Goal: Transaction & Acquisition: Purchase product/service

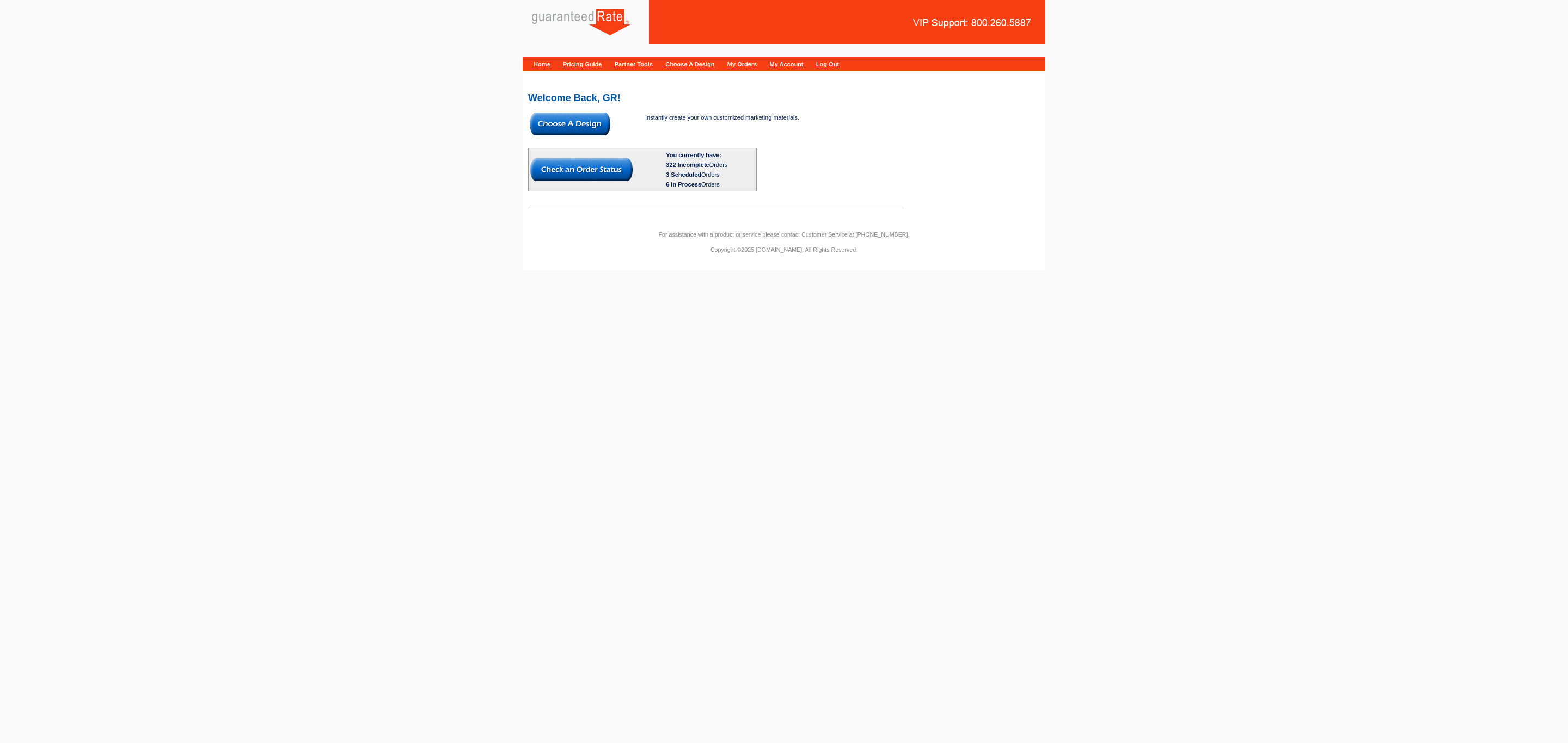
click at [583, 127] on img at bounding box center [570, 124] width 81 height 23
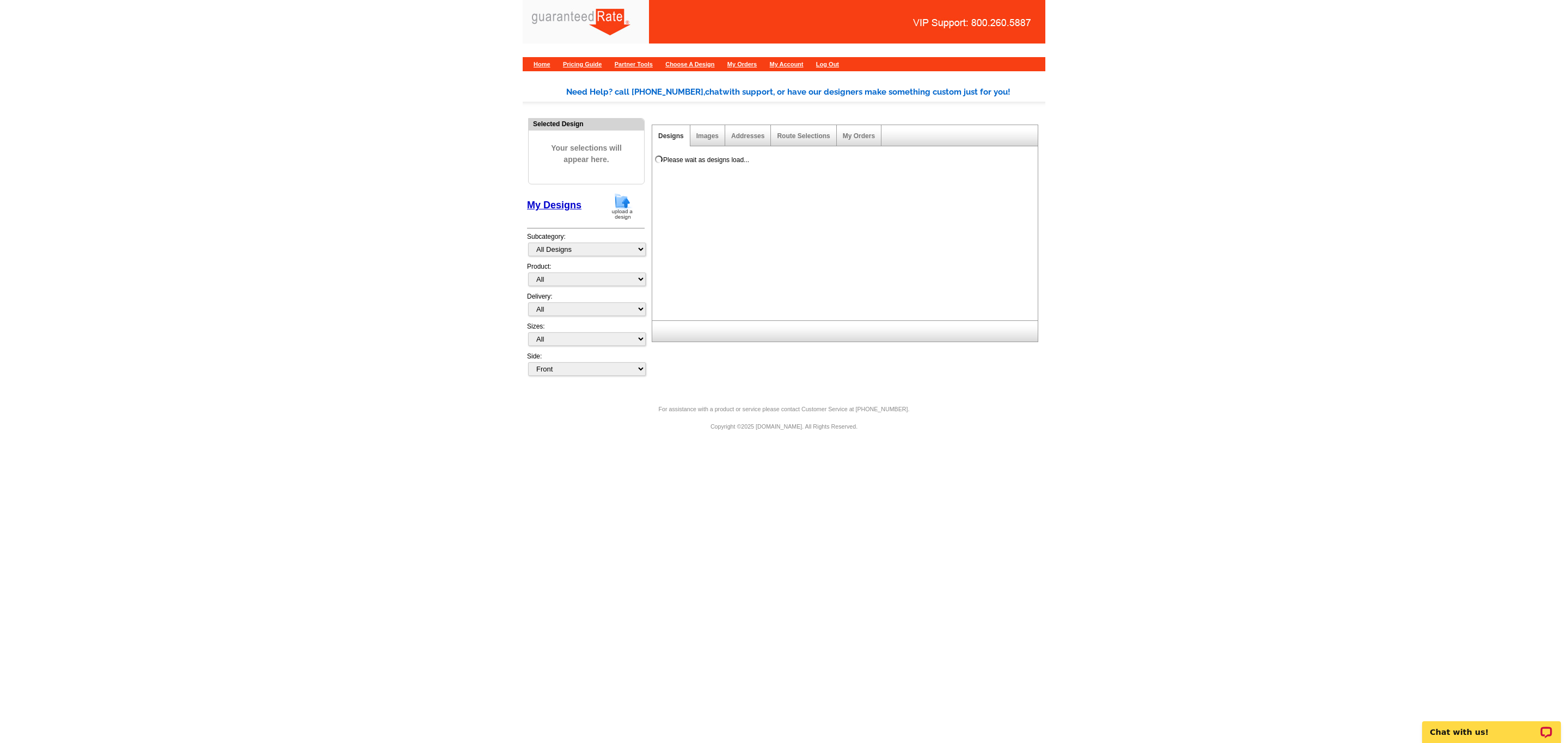
click at [625, 211] on img at bounding box center [622, 206] width 28 height 28
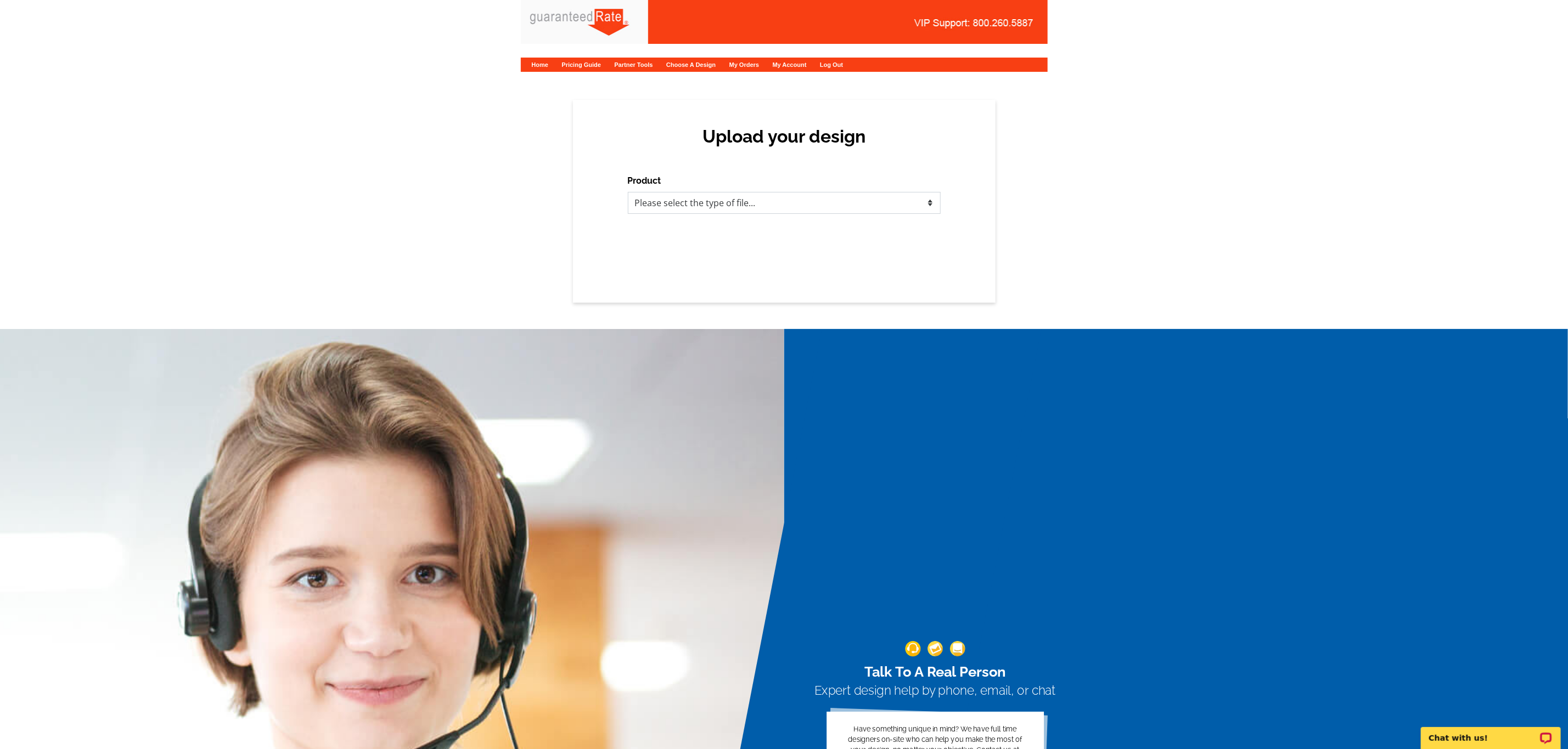
click at [716, 210] on select "Please select the type of file... Postcards Calendars Business Cards Letters an…" at bounding box center [784, 203] width 312 height 22
click at [628, 192] on select "Please select the type of file... Postcards Calendars Business Cards Letters an…" at bounding box center [784, 203] width 312 height 22
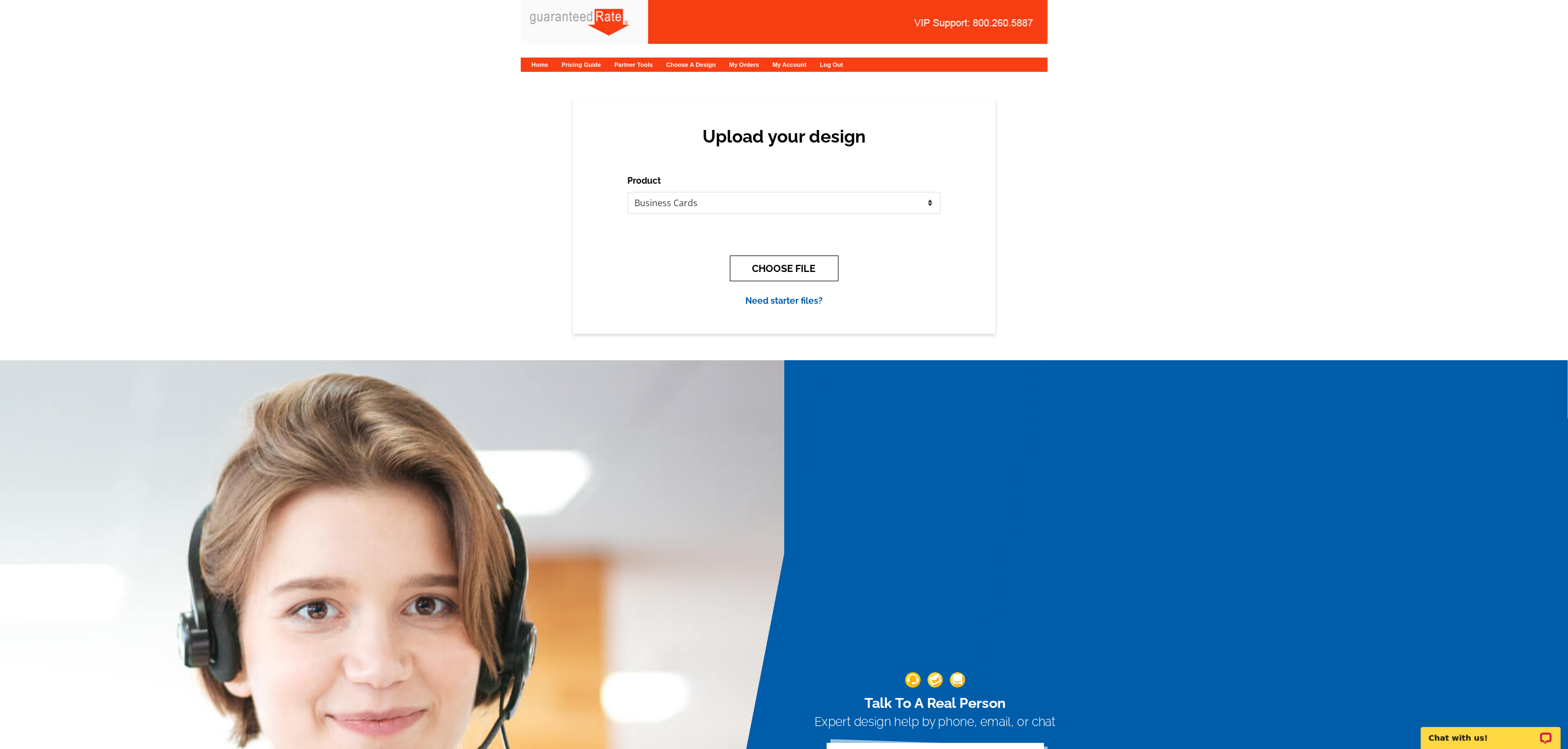
click at [802, 258] on button "CHOOSE FILE" at bounding box center [784, 269] width 108 height 25
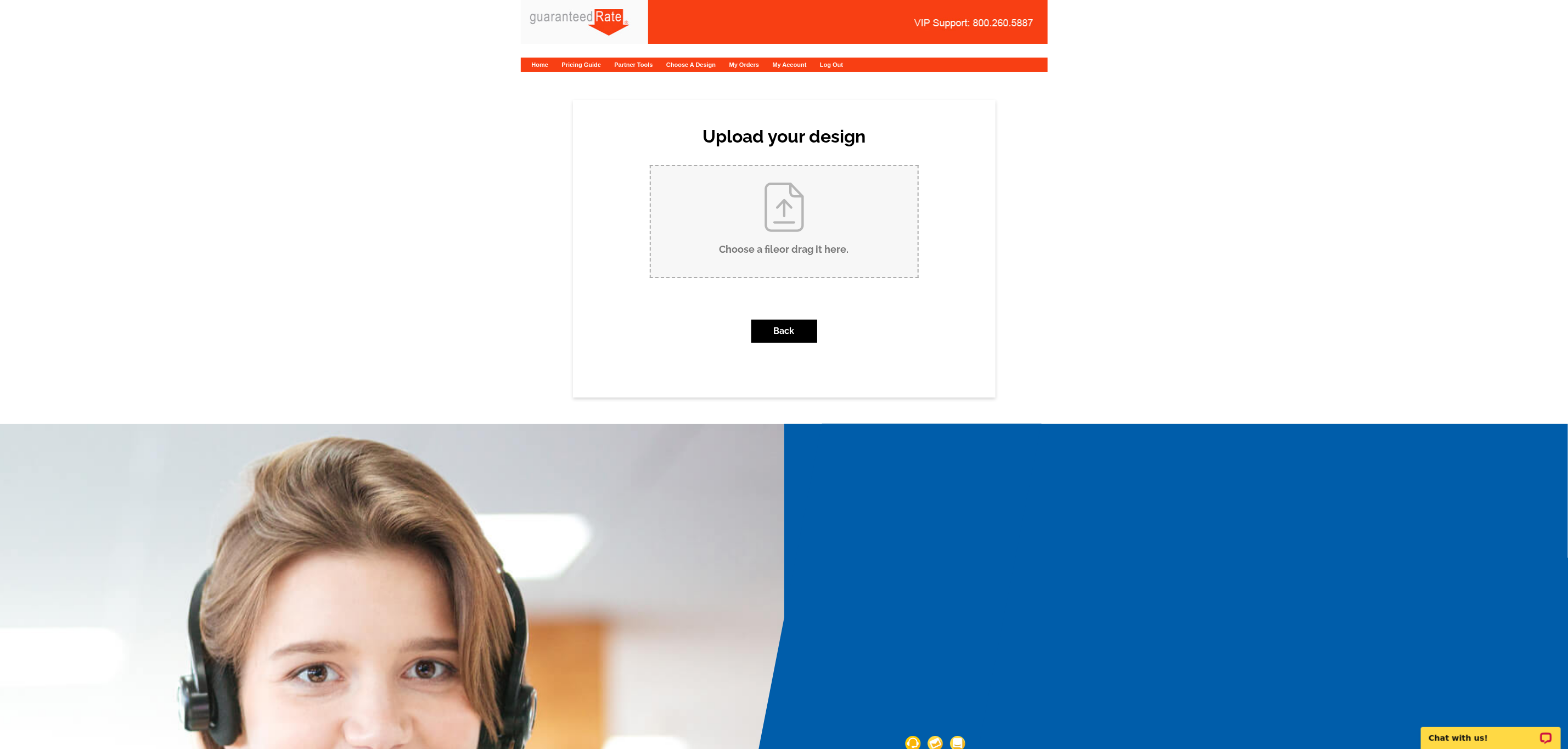
click at [815, 237] on input "Choose a file or drag it here ." at bounding box center [784, 222] width 267 height 111
click at [794, 330] on button "Back" at bounding box center [784, 331] width 66 height 23
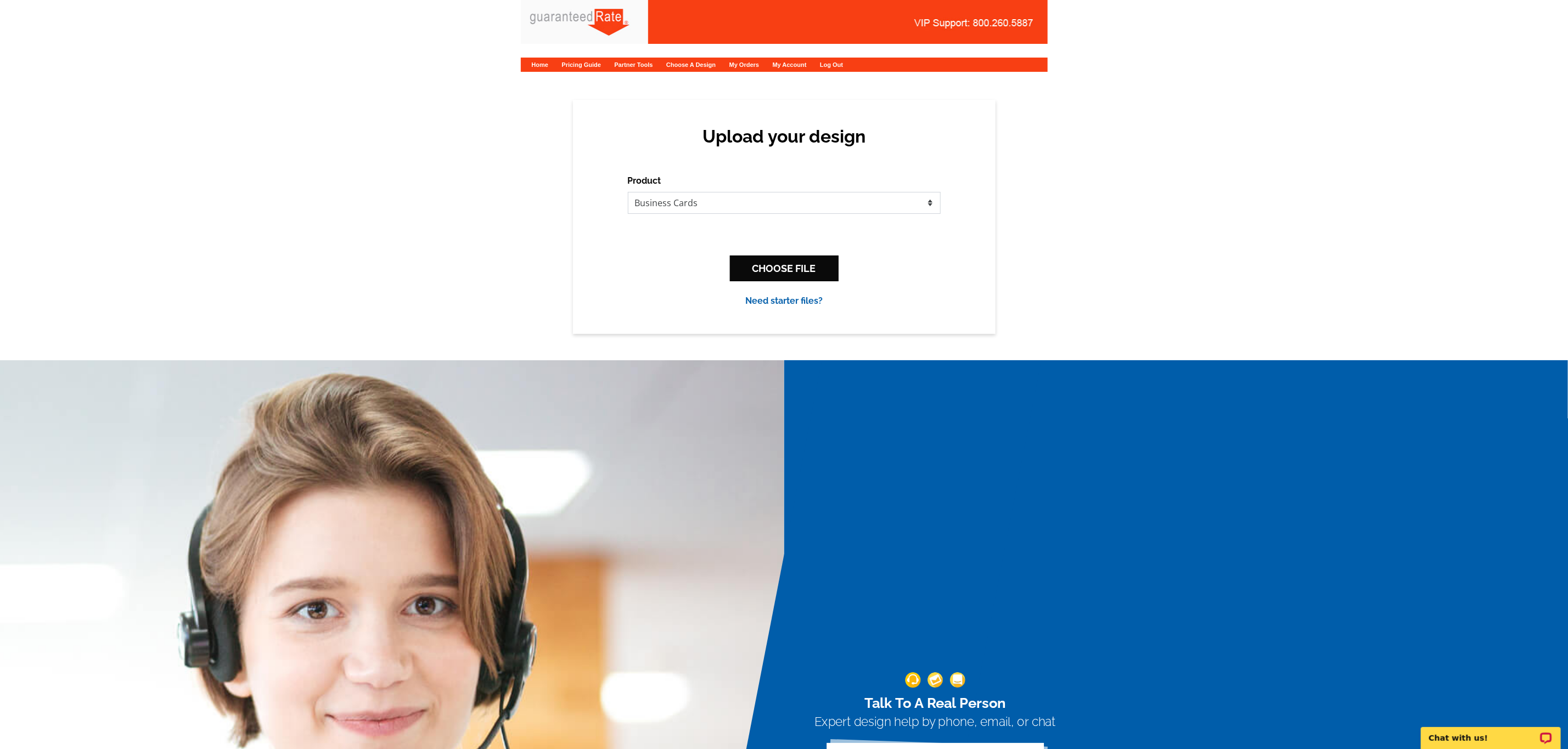
click at [761, 203] on select "Please select the type of file... Postcards Calendars Business Cards Letters an…" at bounding box center [784, 203] width 312 height 22
select select "1"
click at [628, 192] on select "Please select the type of file... Postcards Calendars Business Cards Letters an…" at bounding box center [784, 203] width 312 height 22
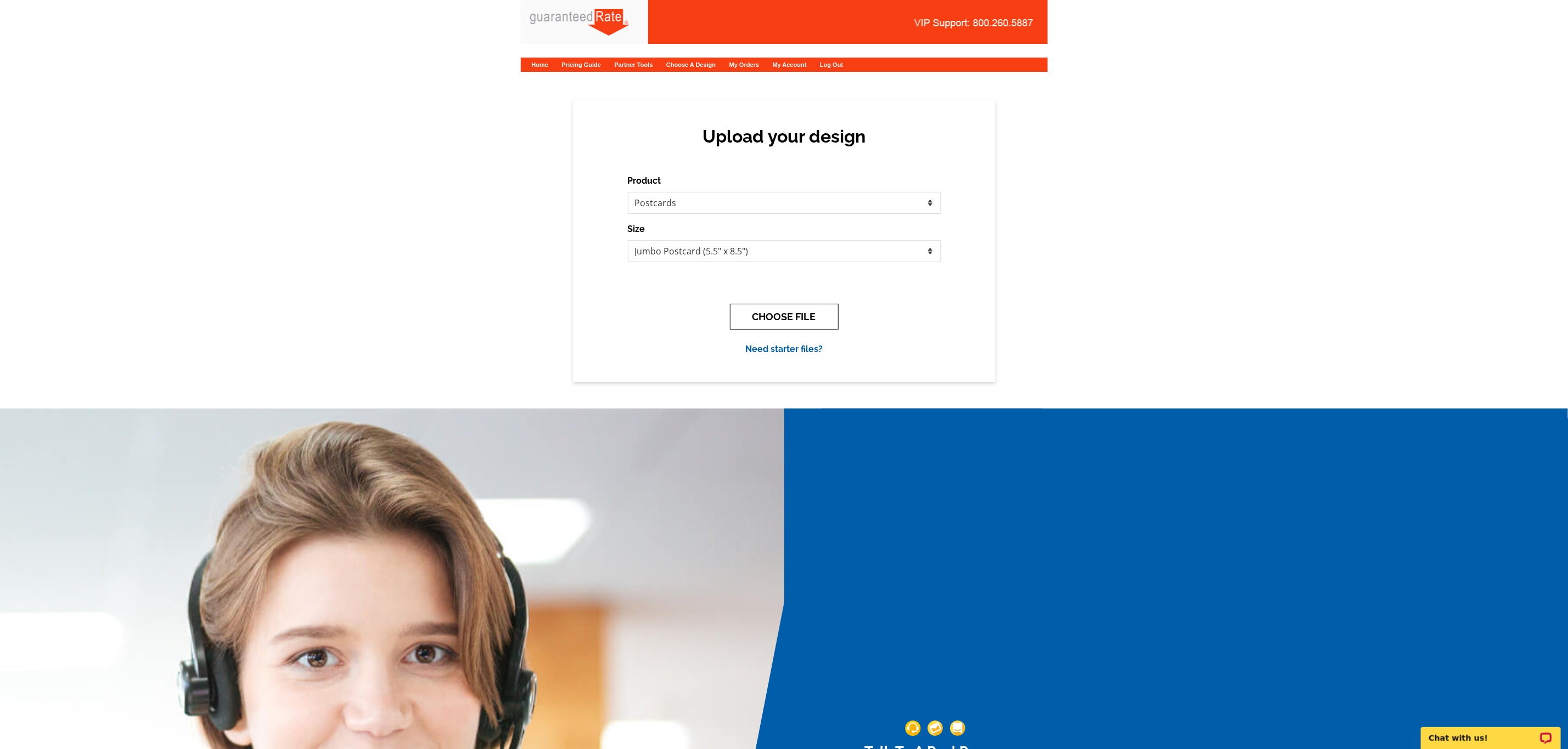
click at [764, 321] on button "CHOOSE FILE" at bounding box center [784, 316] width 108 height 25
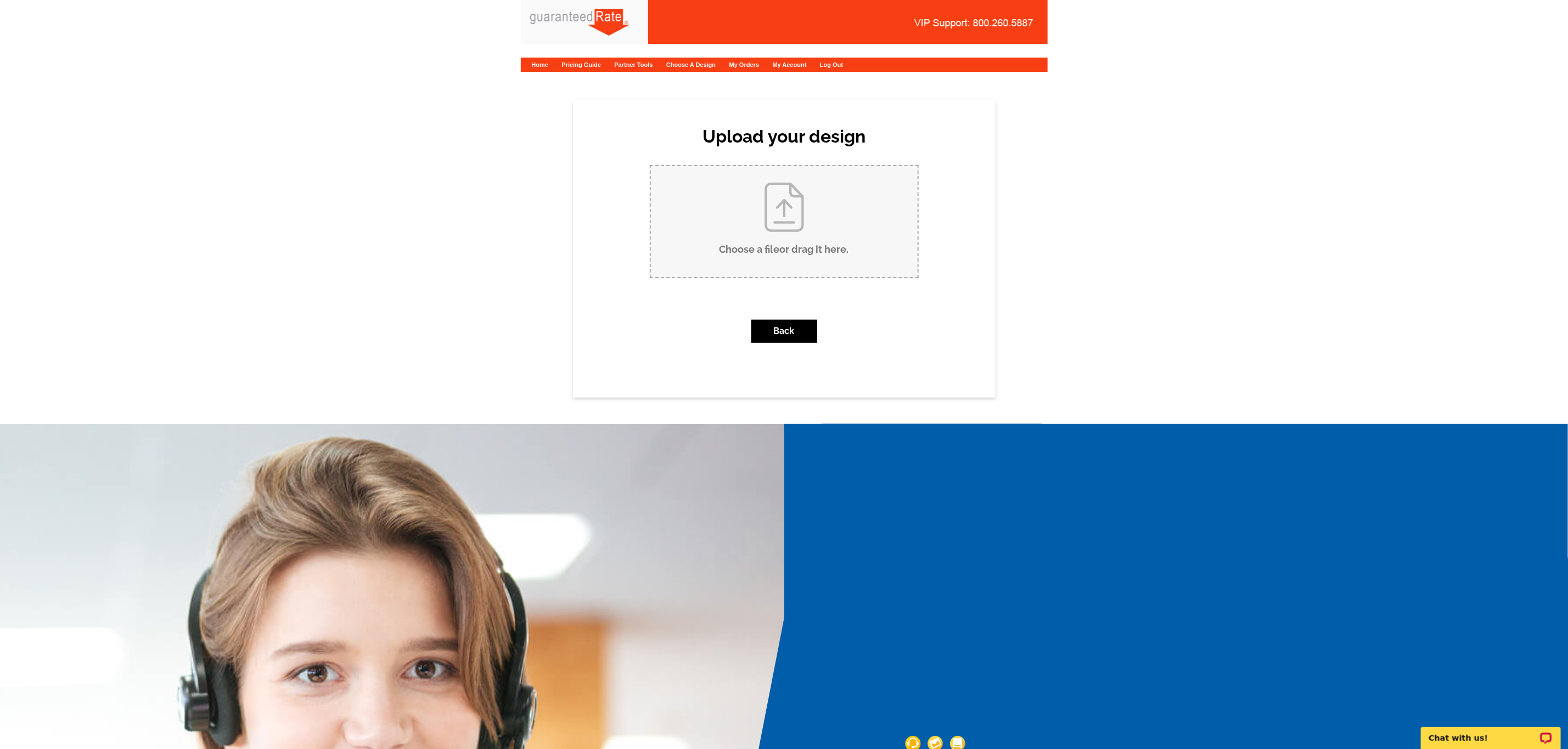
click at [831, 218] on input "Choose a file or drag it here ." at bounding box center [784, 222] width 267 height 111
type input "C:\fakepath\Peter Ehrenkranz Postcard V1.pdf"
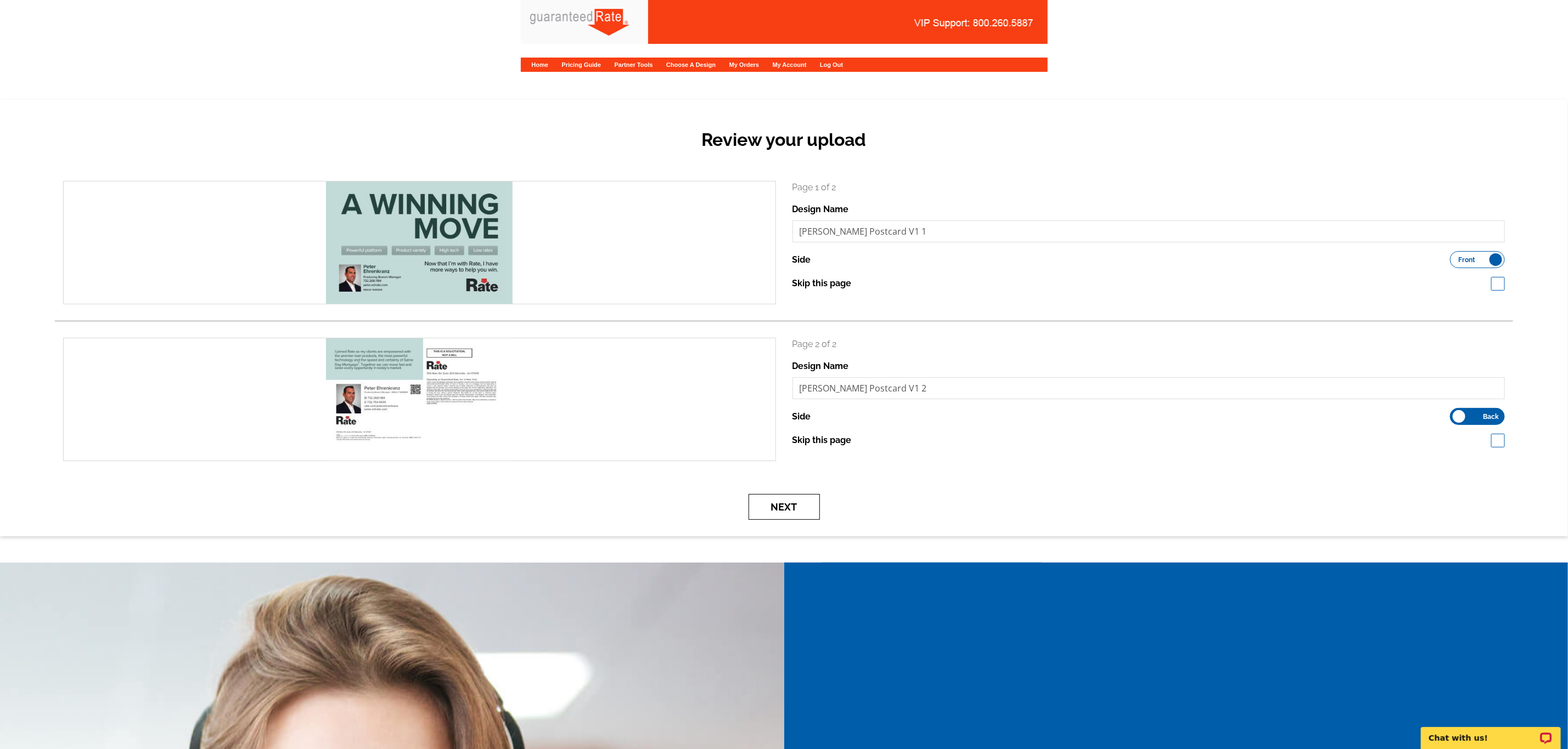
click at [781, 517] on button "Next" at bounding box center [784, 507] width 71 height 25
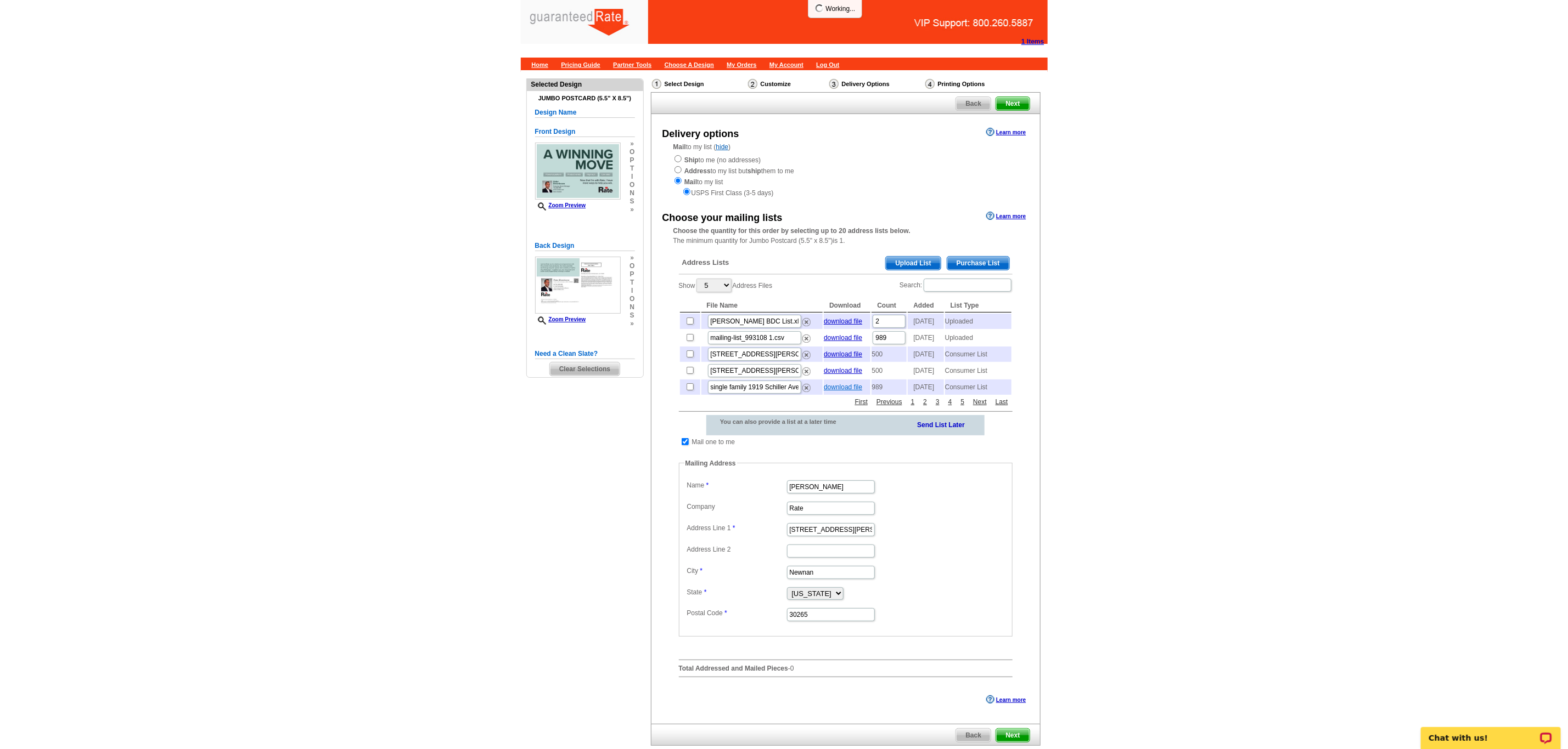
click at [848, 391] on link "download file" at bounding box center [843, 387] width 38 height 8
click at [925, 262] on span "Upload List" at bounding box center [913, 263] width 54 height 14
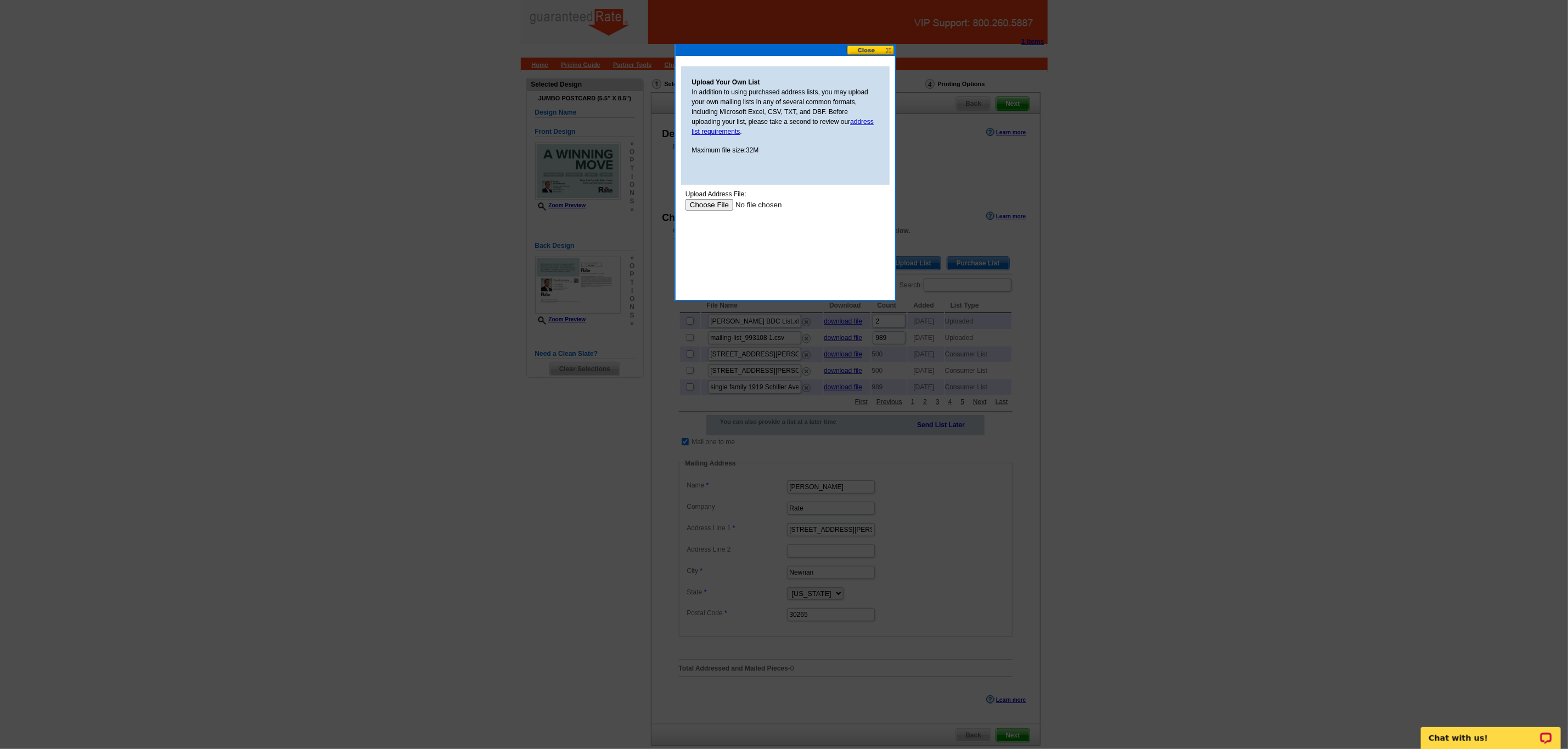
click at [720, 205] on input "file" at bounding box center [754, 204] width 139 height 11
type input "C:\fakepath\Peter E. Valid Addresses Without Dups.xlsx"
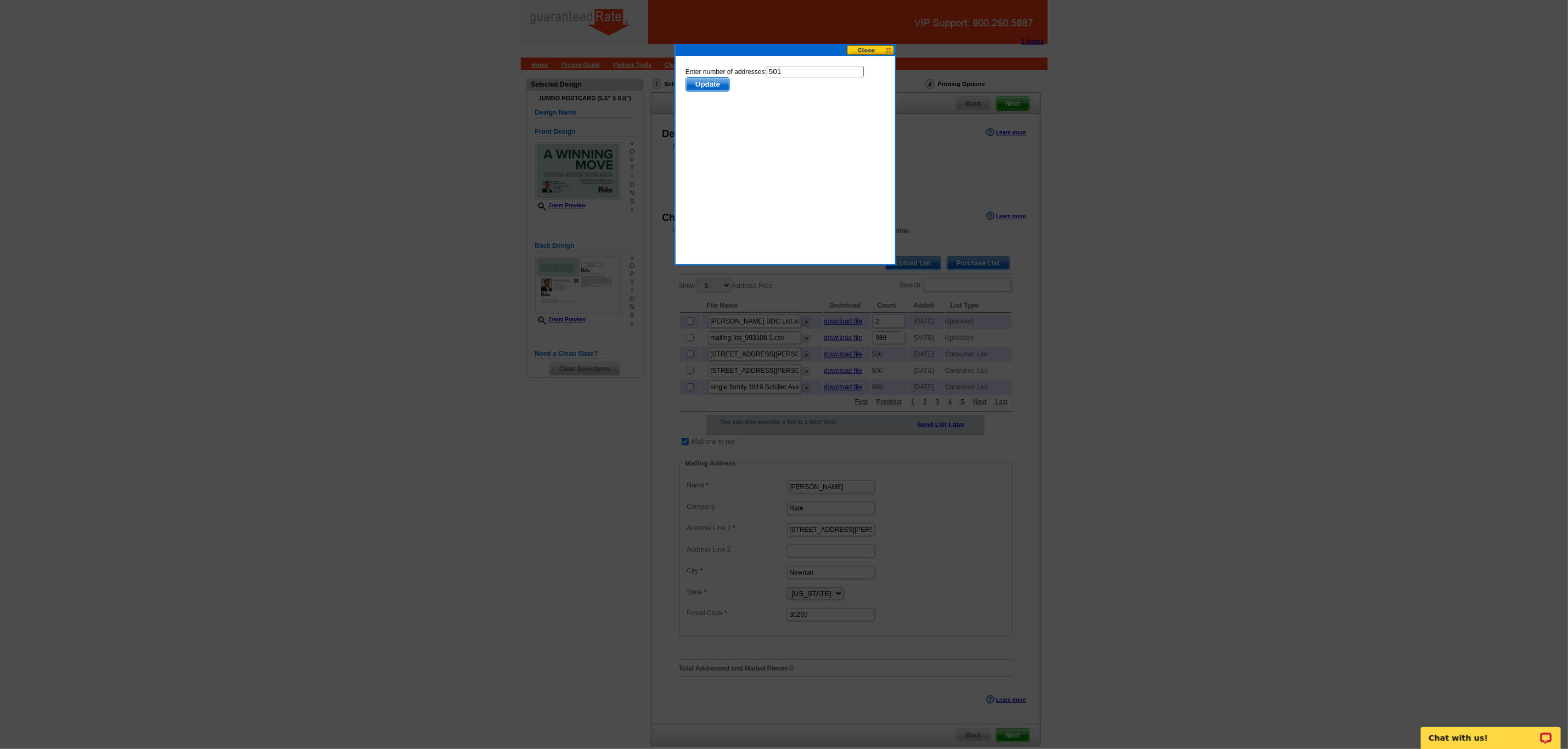
click at [787, 73] on input "501" at bounding box center [815, 71] width 97 height 11
type input "500"
click at [706, 176] on div "Upload Your Own List In addition to using purchased address lists, you may uplo…" at bounding box center [784, 116] width 219 height 120
click at [718, 88] on span "Update" at bounding box center [707, 84] width 43 height 14
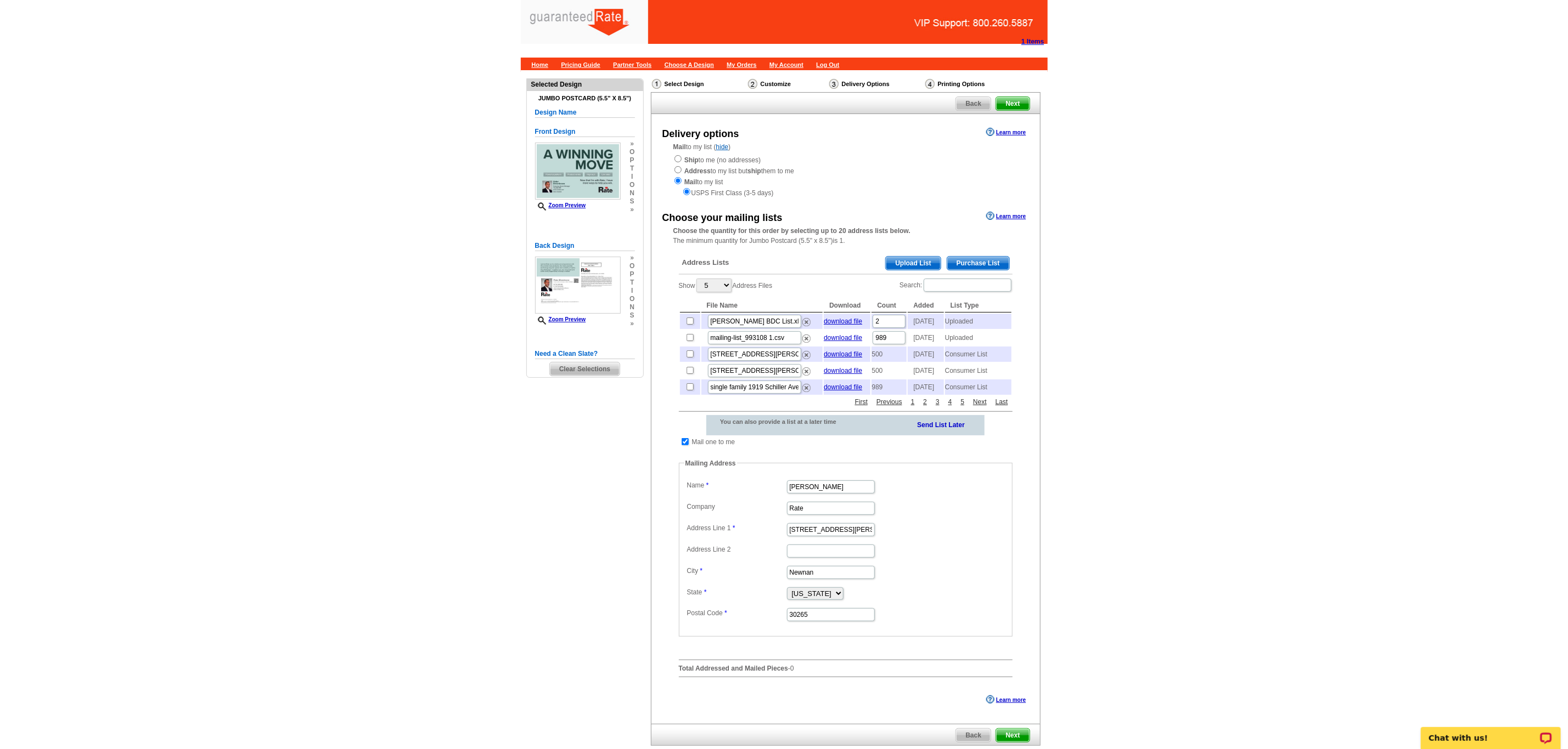
scroll to position [82, 0]
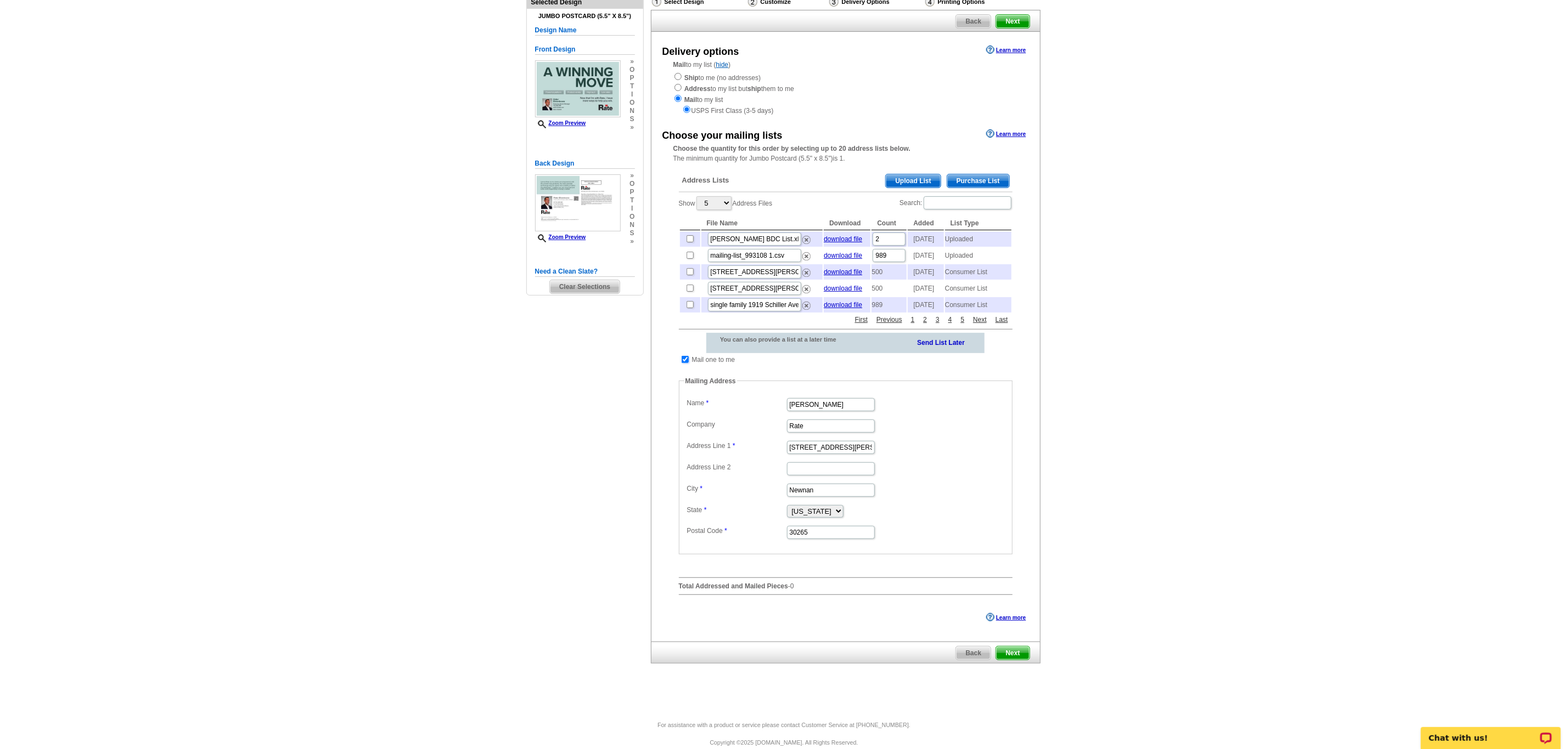
click at [686, 363] on input "checkbox" at bounding box center [685, 359] width 7 height 7
checkbox input "false"
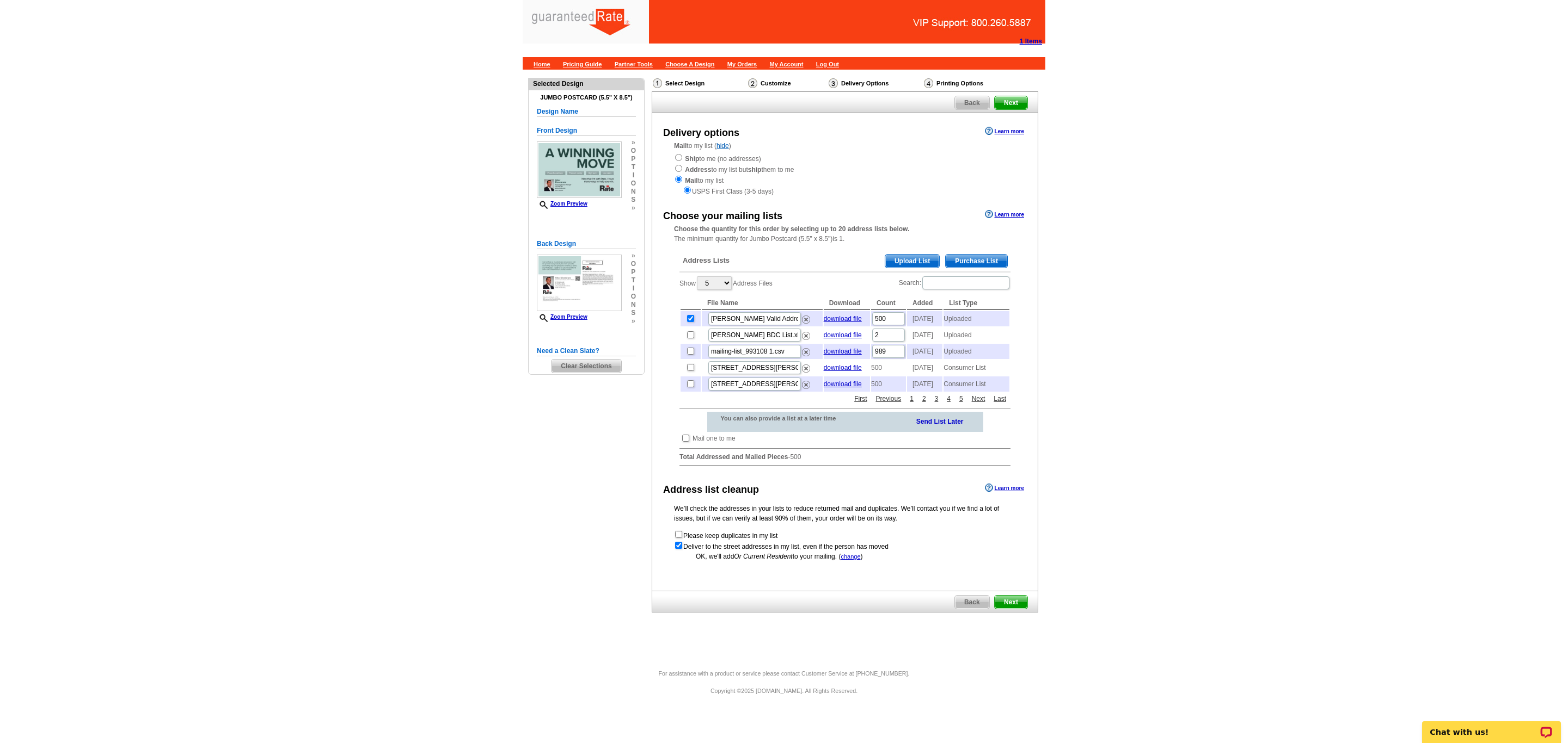
click at [1019, 609] on span "Next" at bounding box center [1011, 602] width 32 height 13
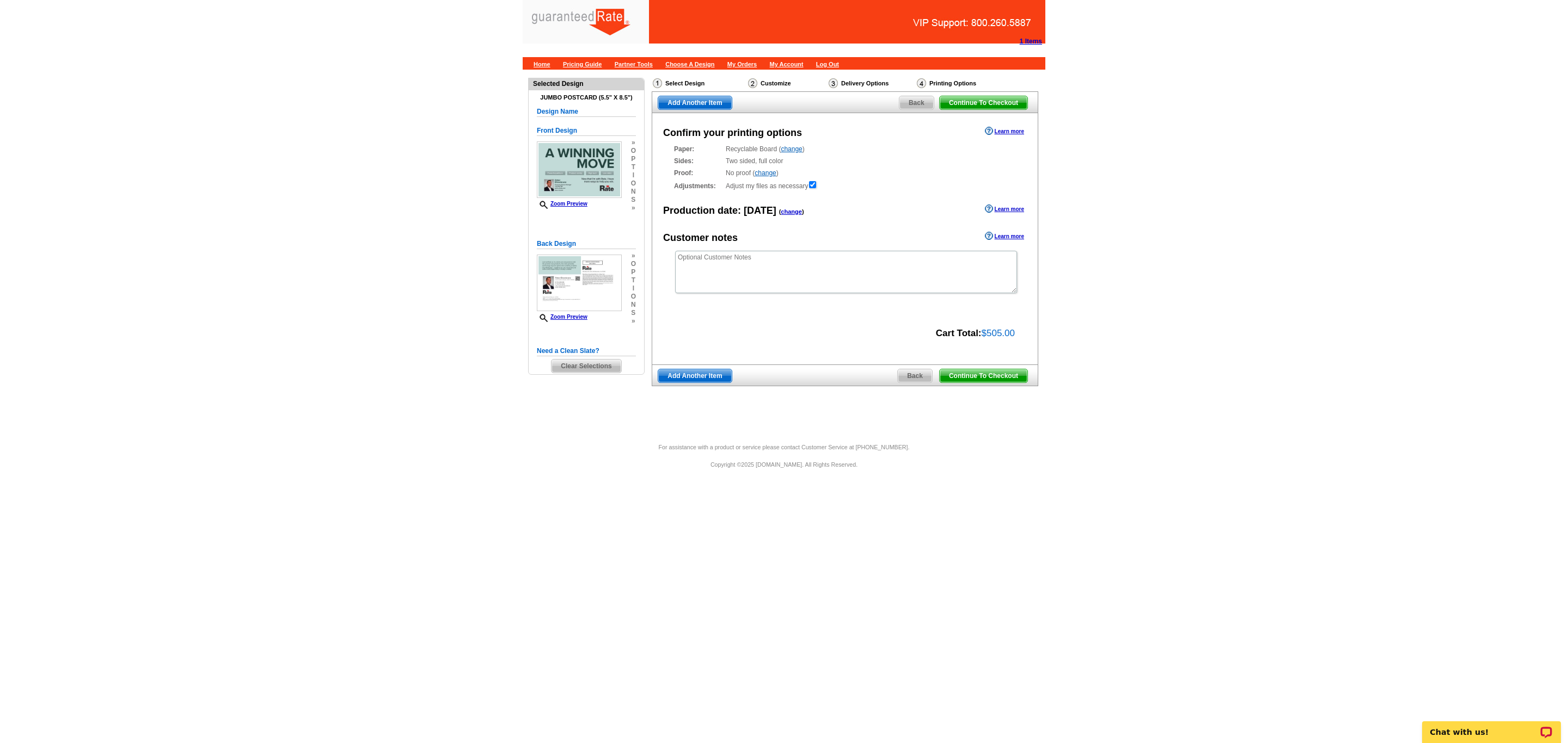
click at [1003, 372] on span "Continue To Checkout" at bounding box center [983, 375] width 88 height 13
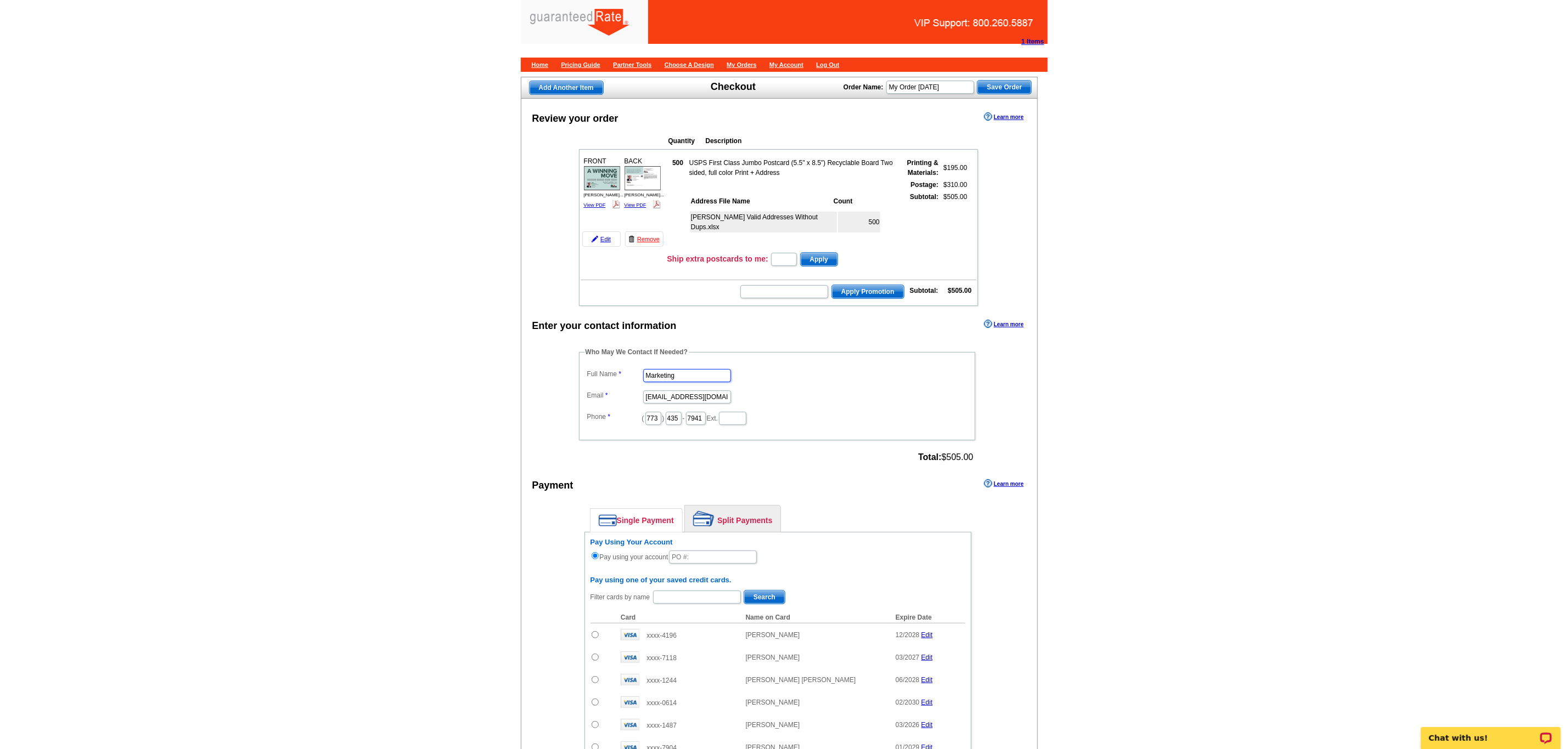
click at [697, 382] on input "Marketing" at bounding box center [687, 375] width 88 height 14
type input "M"
drag, startPoint x: 683, startPoint y: 387, endPoint x: 726, endPoint y: 420, distance: 54.2
click at [568, 392] on div "Who May We Contact If Needed? Full Name Email marketing@guaranteedrate.com Phon…" at bounding box center [778, 406] width 442 height 119
type input "Daniel Zorn"
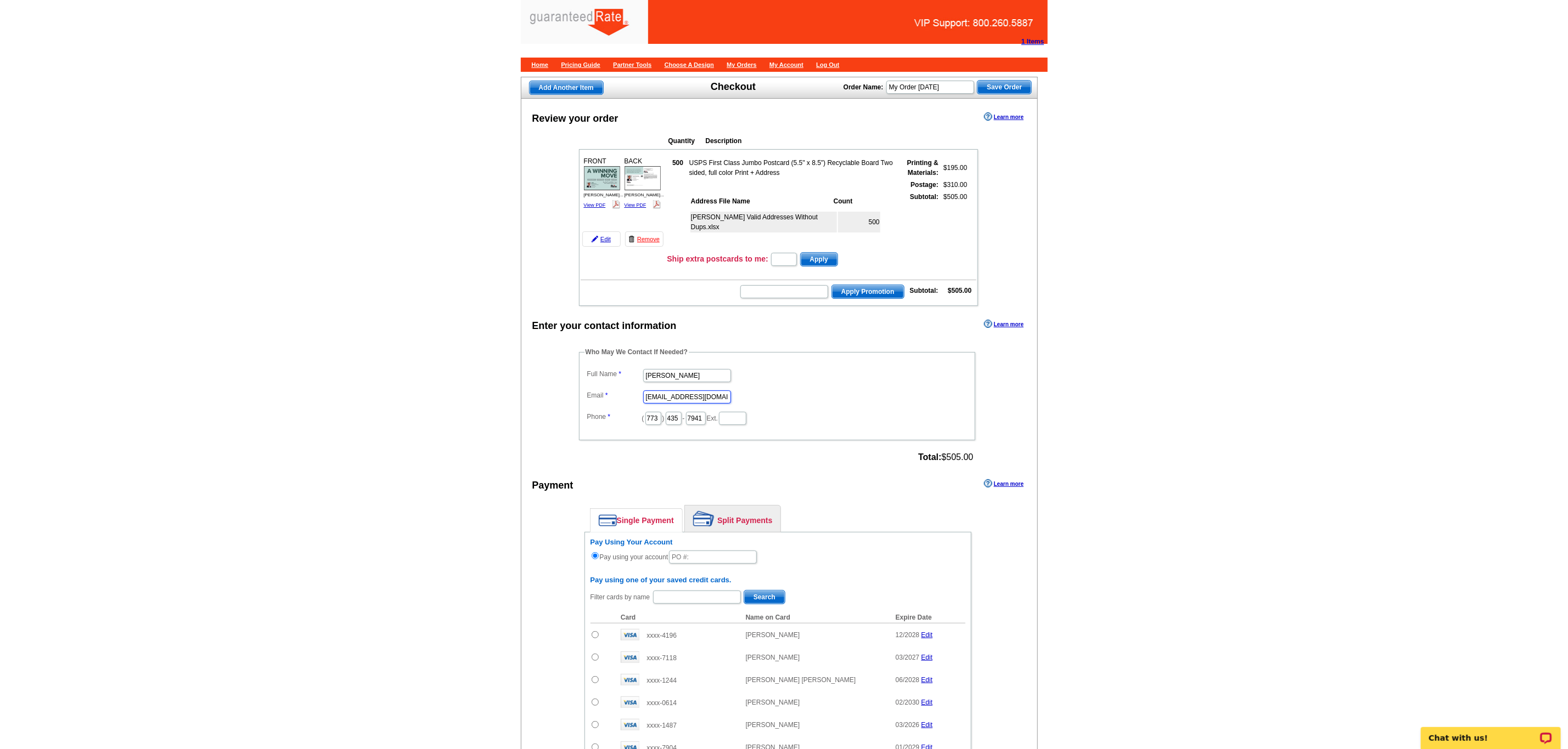
click at [713, 404] on input "marketing@guaranteedrate.com" at bounding box center [687, 397] width 88 height 14
click at [713, 404] on input "marate.com" at bounding box center [687, 397] width 88 height 14
type input "m"
type input "daniel.zorn@rate.com"
drag, startPoint x: 661, startPoint y: 436, endPoint x: 555, endPoint y: 435, distance: 106.0
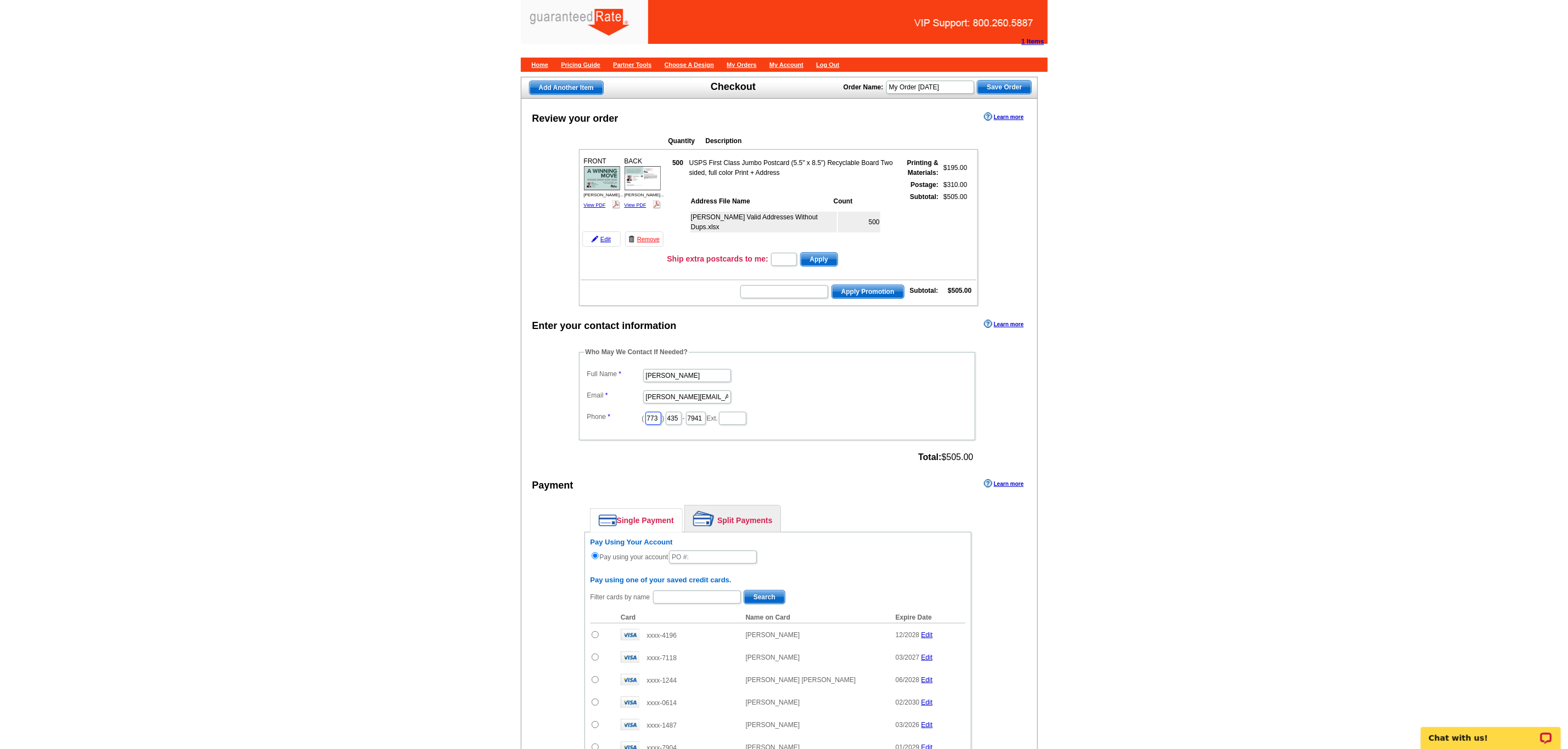
click at [555, 435] on div "Enter your contact information Learn more Who May We Contact If Needed? Full Na…" at bounding box center [780, 651] width 517 height 669
type input "312"
click at [682, 425] on input "435" at bounding box center [674, 418] width 16 height 14
type input "4"
type input "509"
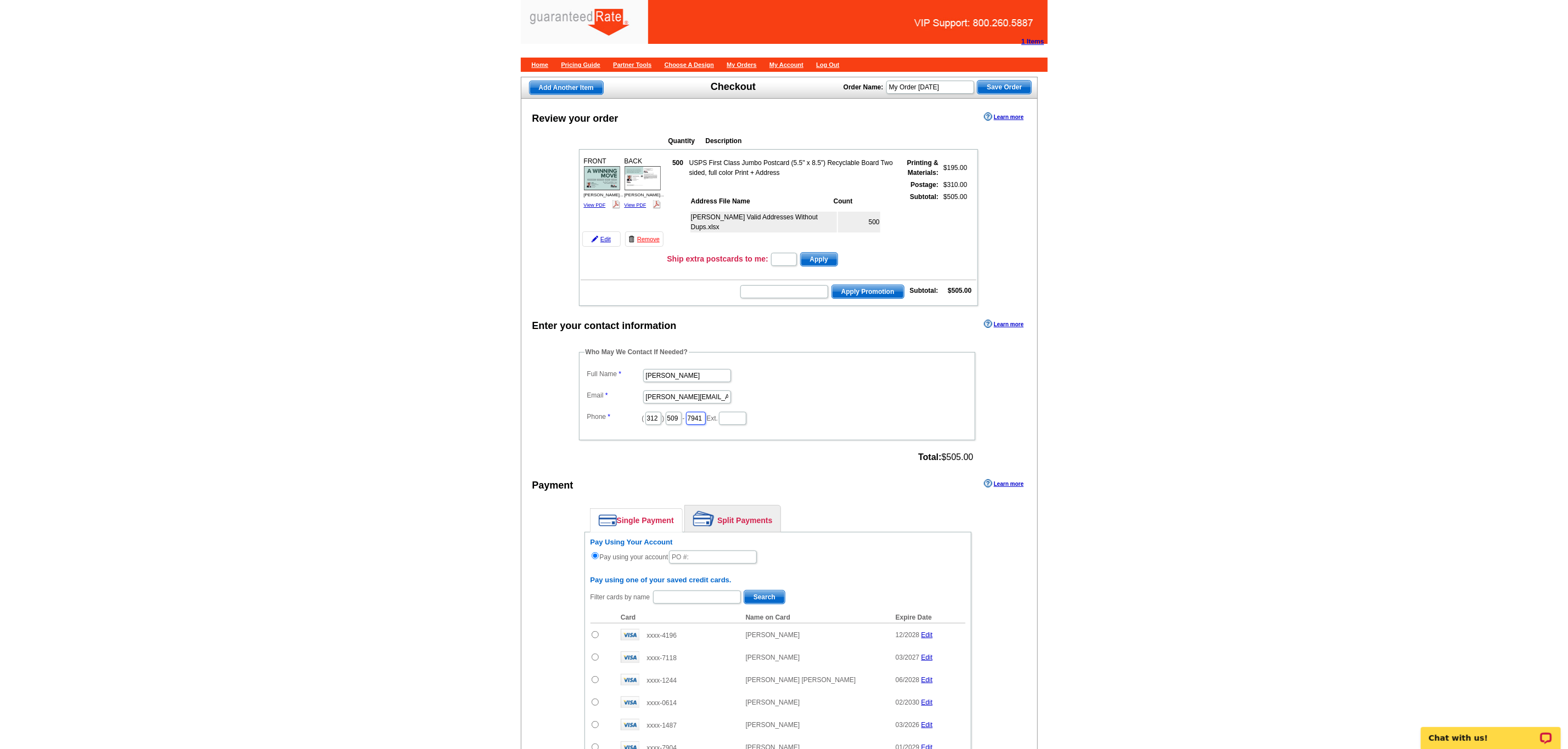
click at [705, 425] on input "7941" at bounding box center [696, 418] width 20 height 14
type input "7"
type input "4245"
click at [869, 405] on dd "daniel.zorn@rate.com" at bounding box center [776, 396] width 385 height 17
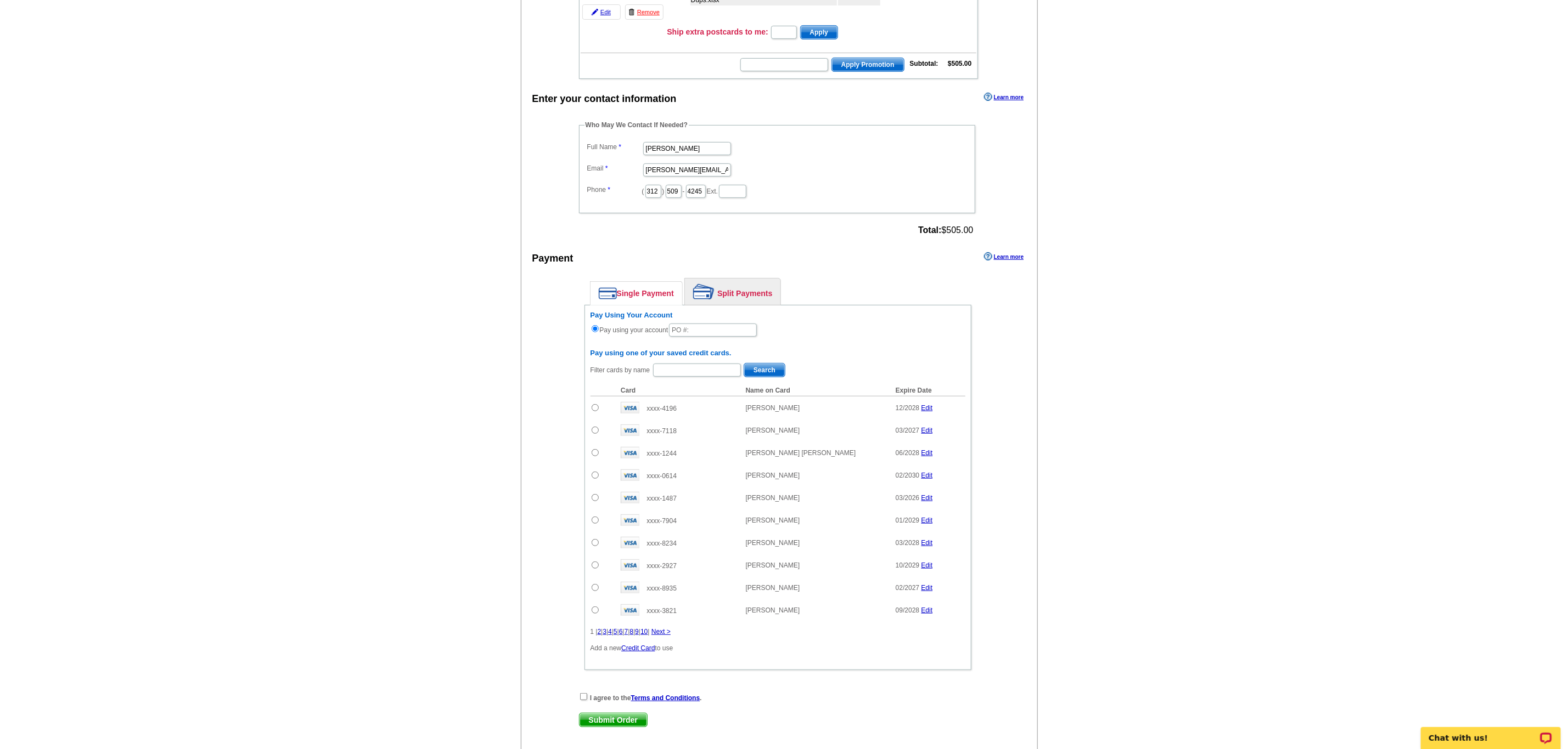
scroll to position [230, 0]
click at [686, 334] on input "text" at bounding box center [713, 327] width 88 height 14
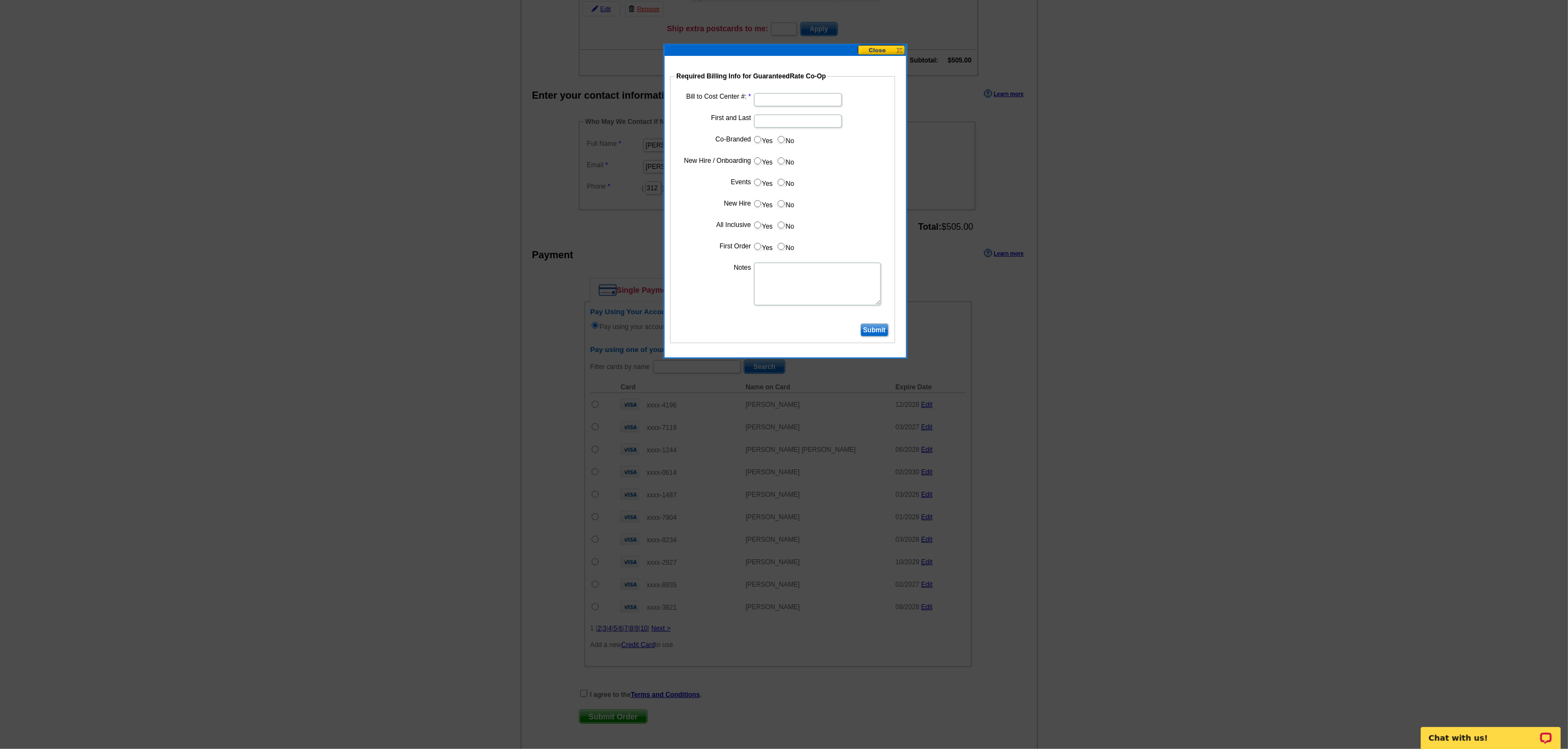
type input "08222025_DZ_1213"
click at [779, 96] on input "Bill to Cost Center #:" at bounding box center [798, 100] width 88 height 14
type input "1766"
click at [774, 119] on input "First and Last" at bounding box center [798, 121] width 88 height 14
type input "Peter Ehrenkranz"
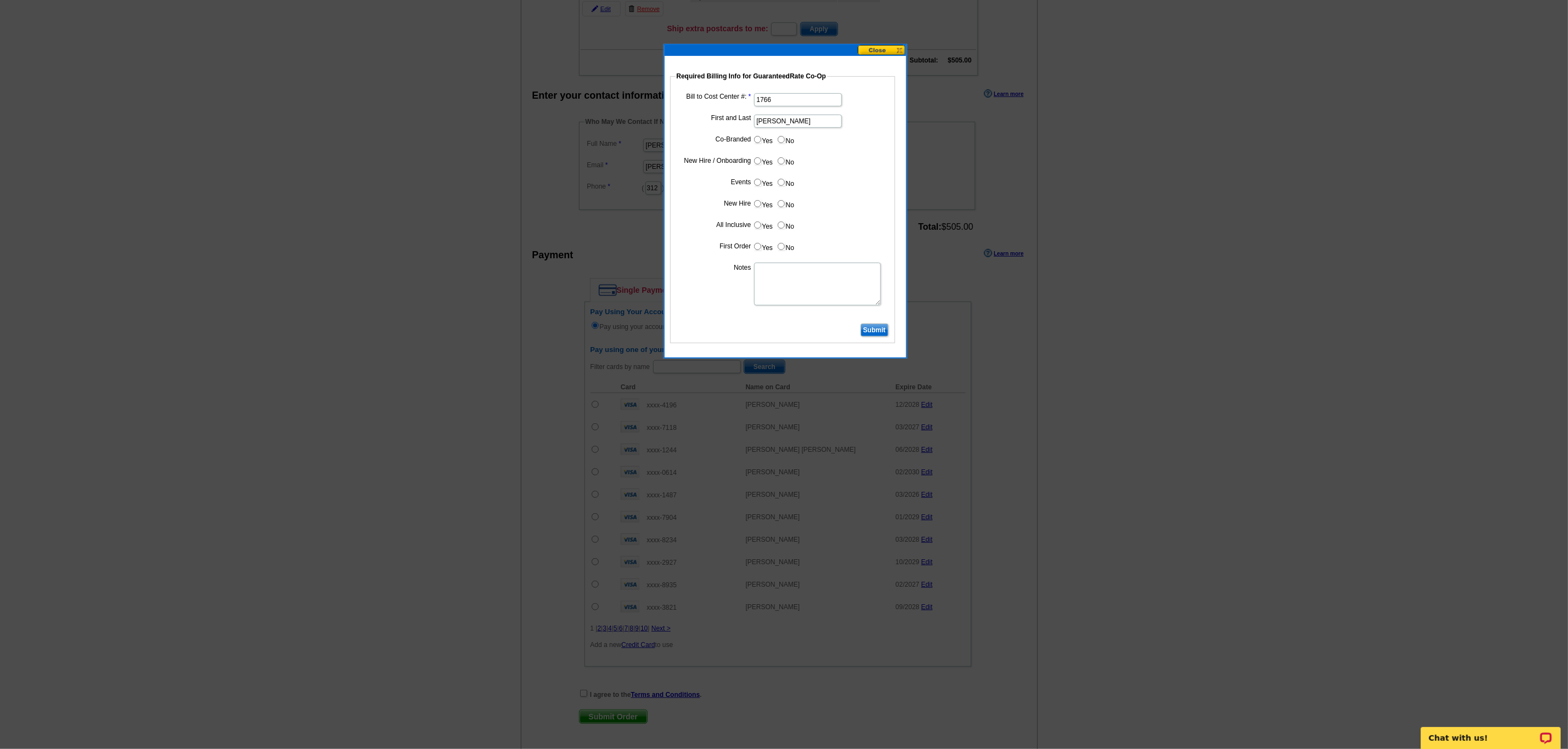
click at [780, 140] on input "No" at bounding box center [781, 139] width 7 height 7
radio input "true"
click at [757, 160] on input "Yes" at bounding box center [757, 161] width 7 height 7
radio input "true"
click at [780, 184] on input "No" at bounding box center [781, 182] width 7 height 7
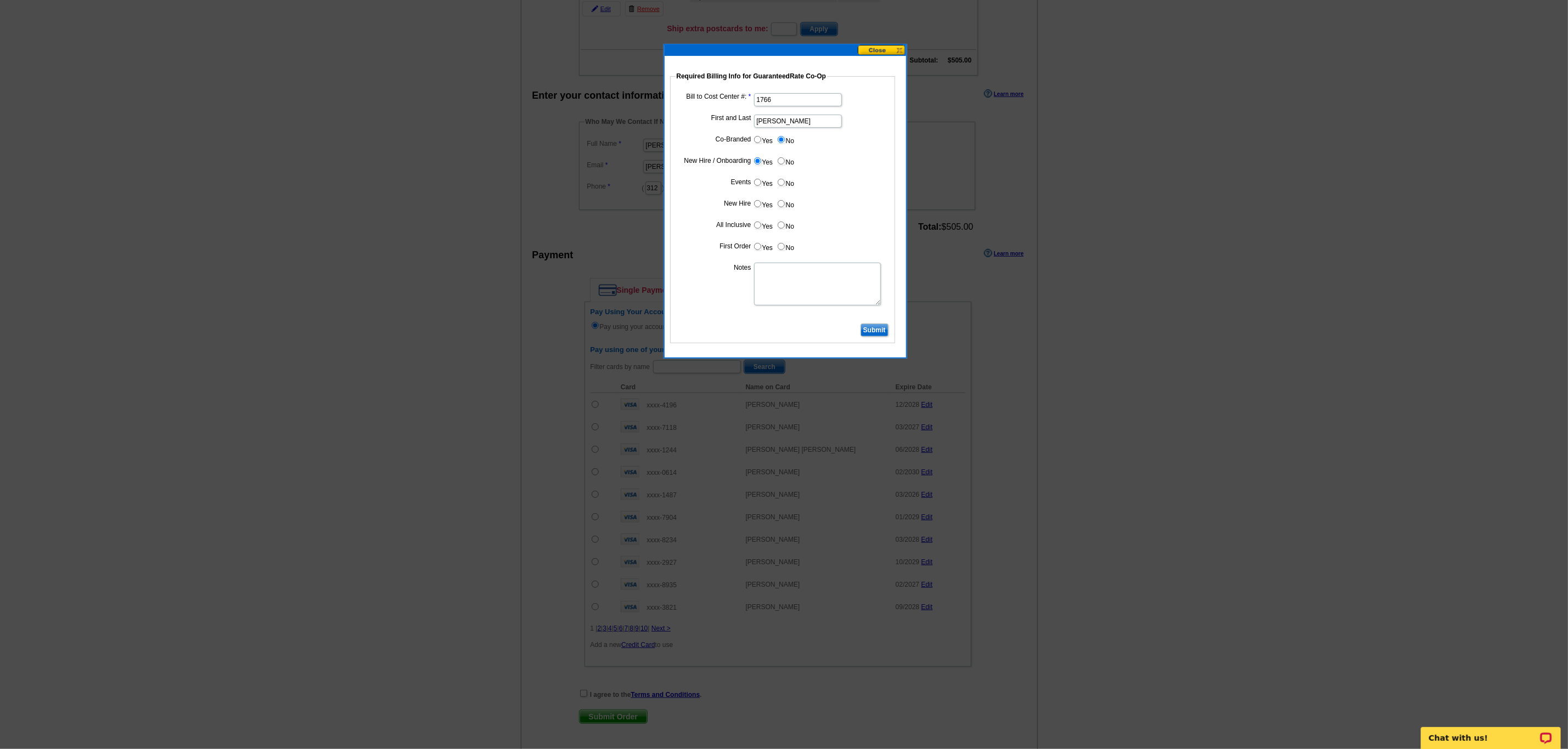
radio input "true"
click at [757, 203] on input "Yes" at bounding box center [757, 203] width 7 height 7
radio input "true"
click at [754, 232] on label "Yes" at bounding box center [763, 225] width 20 height 13
click at [754, 229] on input "Yes" at bounding box center [757, 225] width 7 height 7
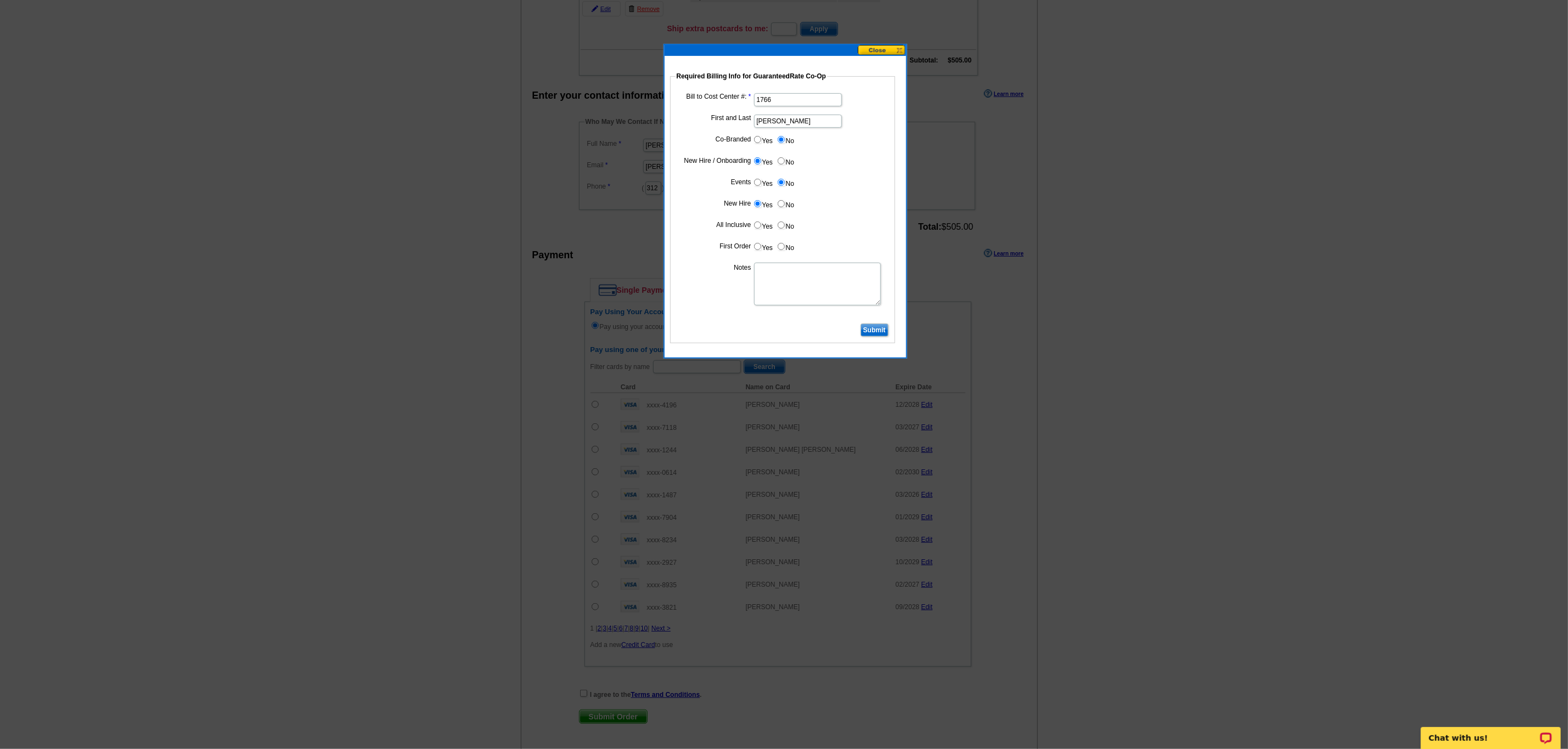
radio input "true"
click at [780, 249] on input "No" at bounding box center [781, 246] width 7 height 7
radio input "true"
click at [765, 288] on textarea "Notes" at bounding box center [817, 284] width 127 height 43
type textarea "CC: 1766. Moving Announcement Postcard. Bill to branch."
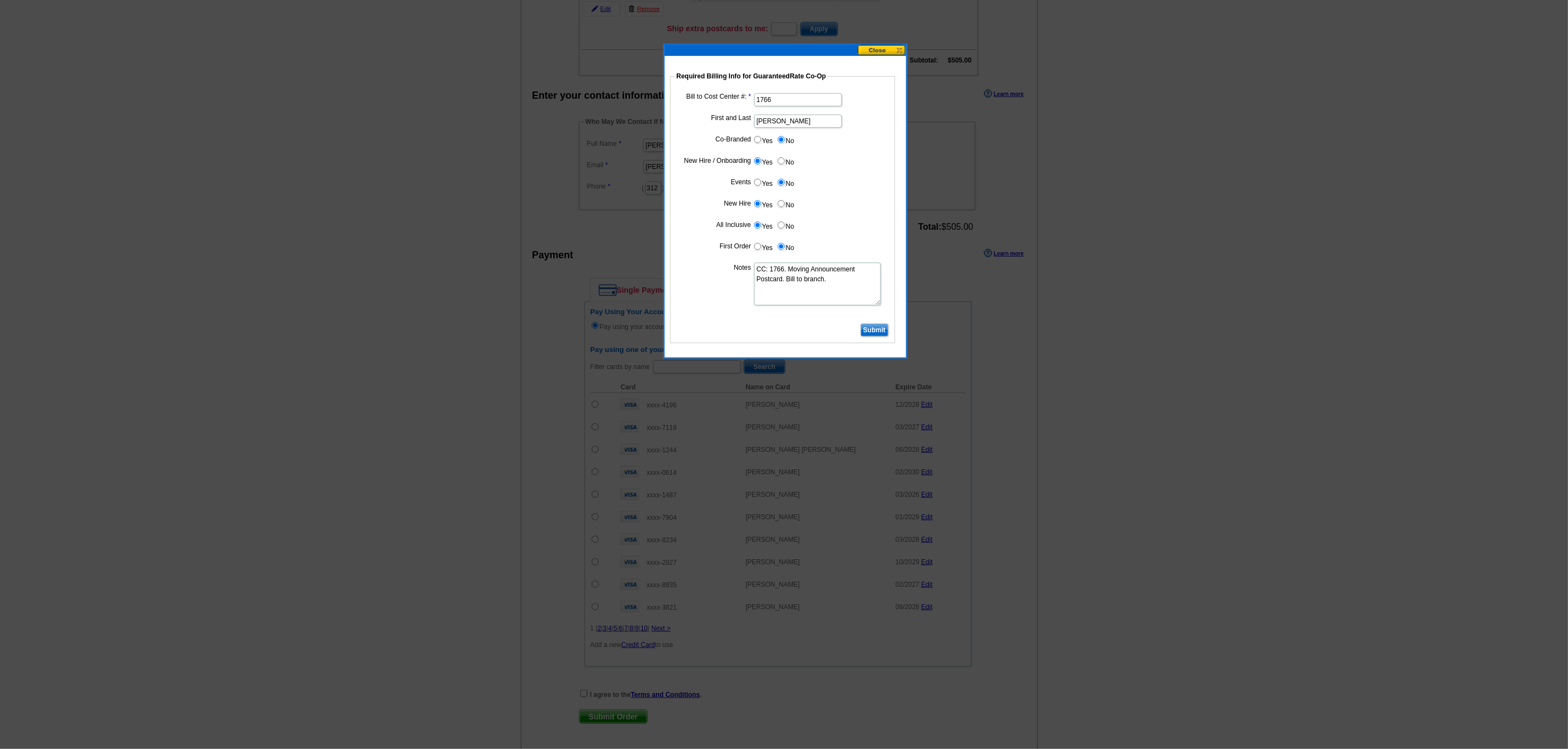
click at [868, 335] on input "Submit" at bounding box center [874, 330] width 28 height 14
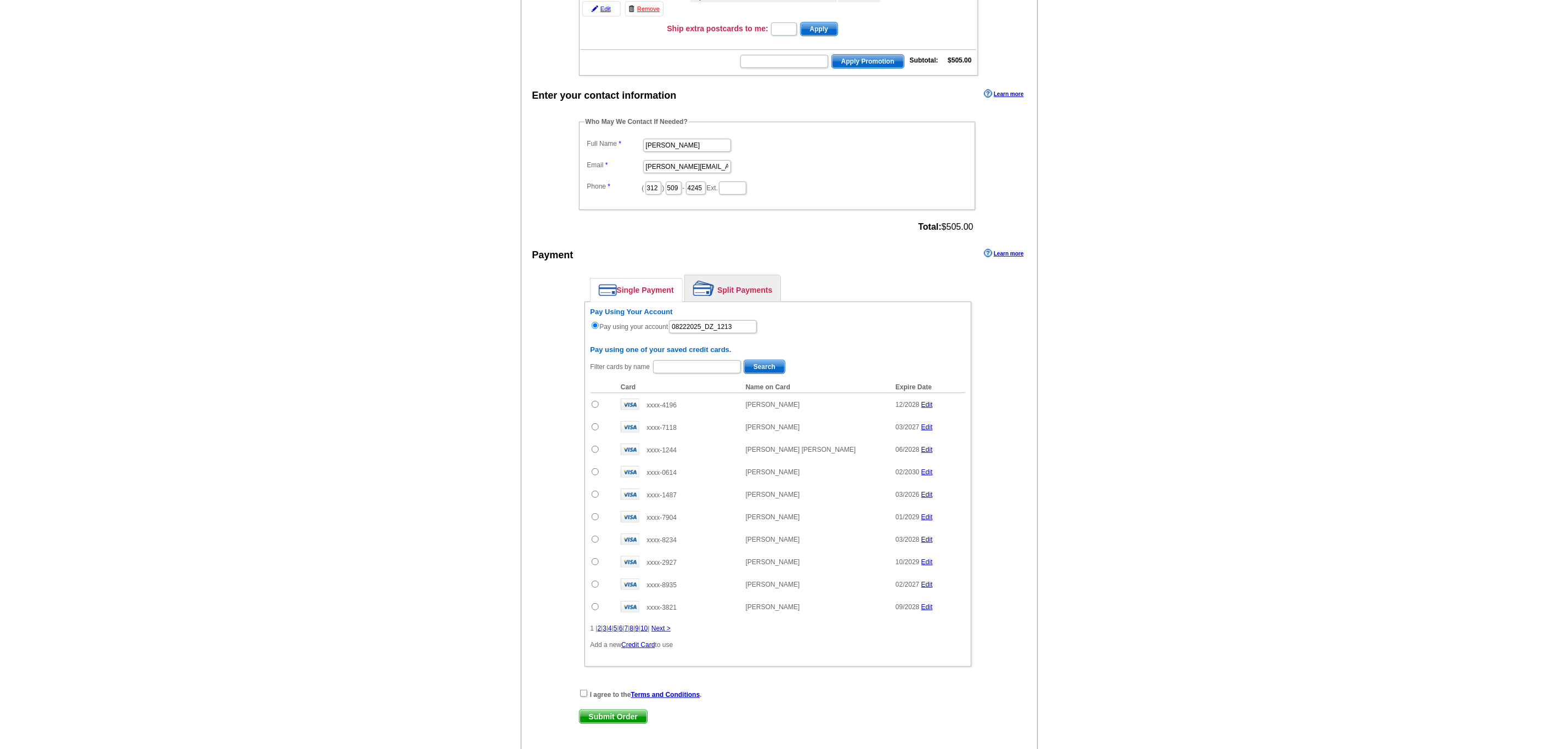
scroll to position [347, 0]
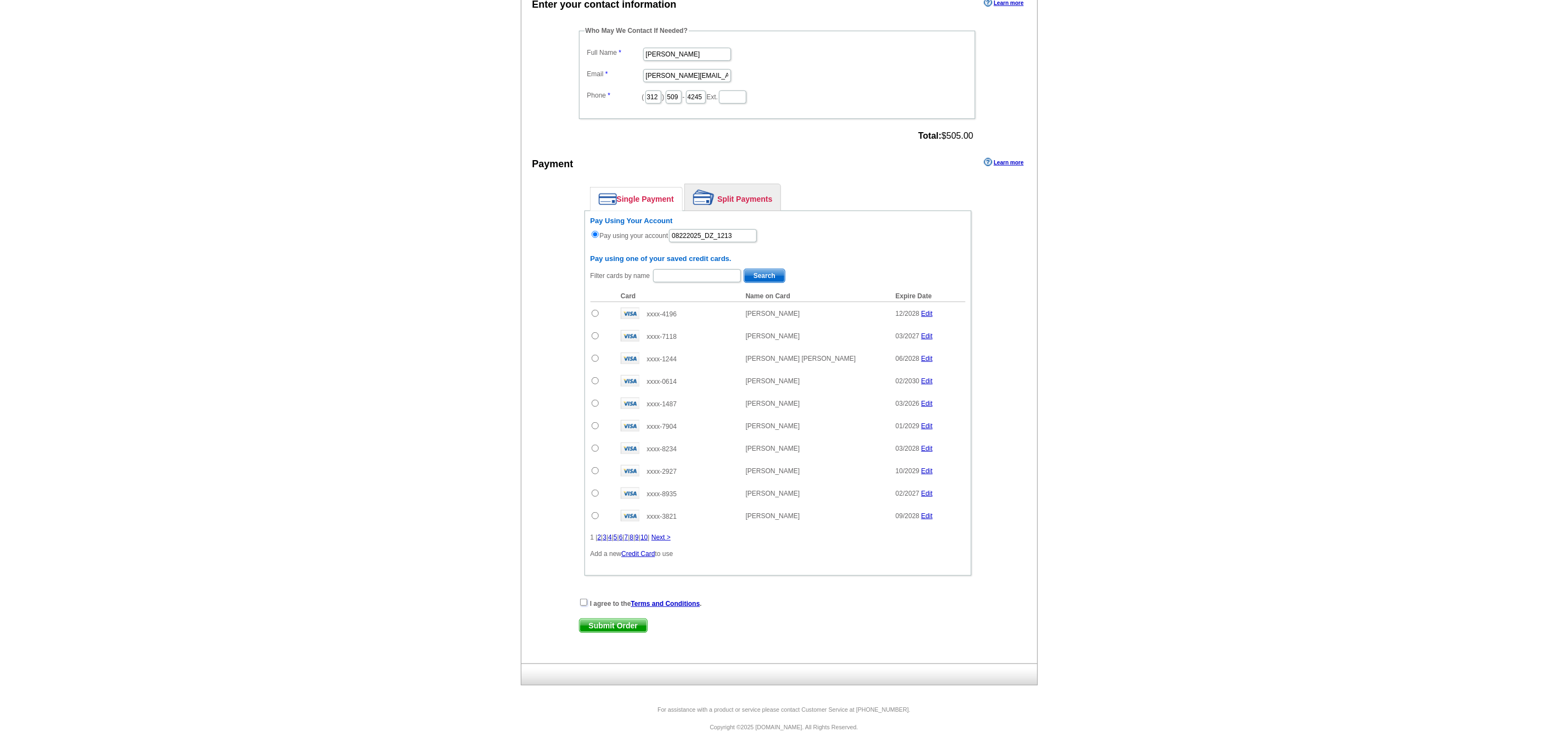
click at [584, 601] on input "checkbox" at bounding box center [584, 602] width 7 height 7
checkbox input "true"
click at [593, 621] on span "Submit Order" at bounding box center [613, 625] width 68 height 14
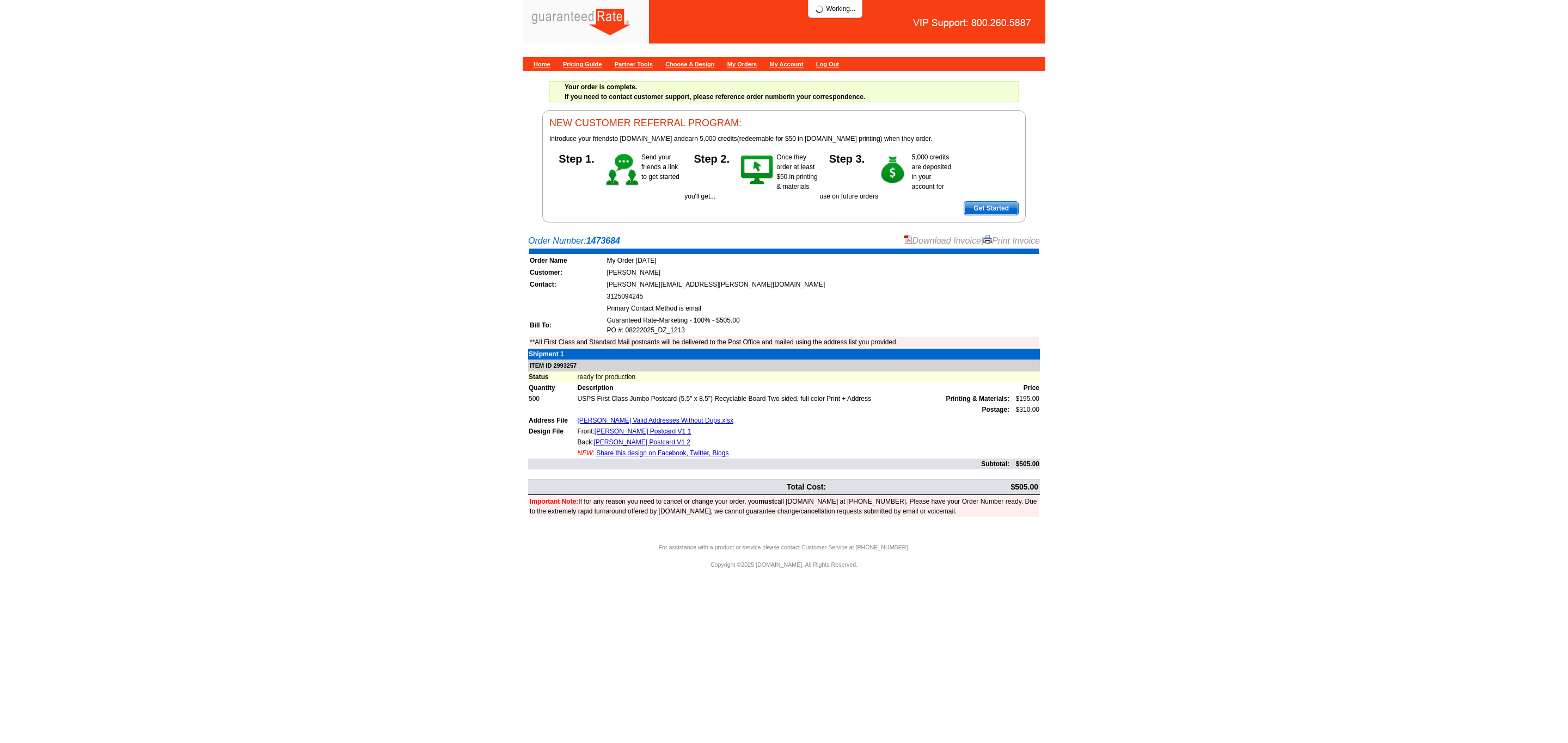
click at [920, 243] on link "Download Invoice" at bounding box center [943, 241] width 77 height 9
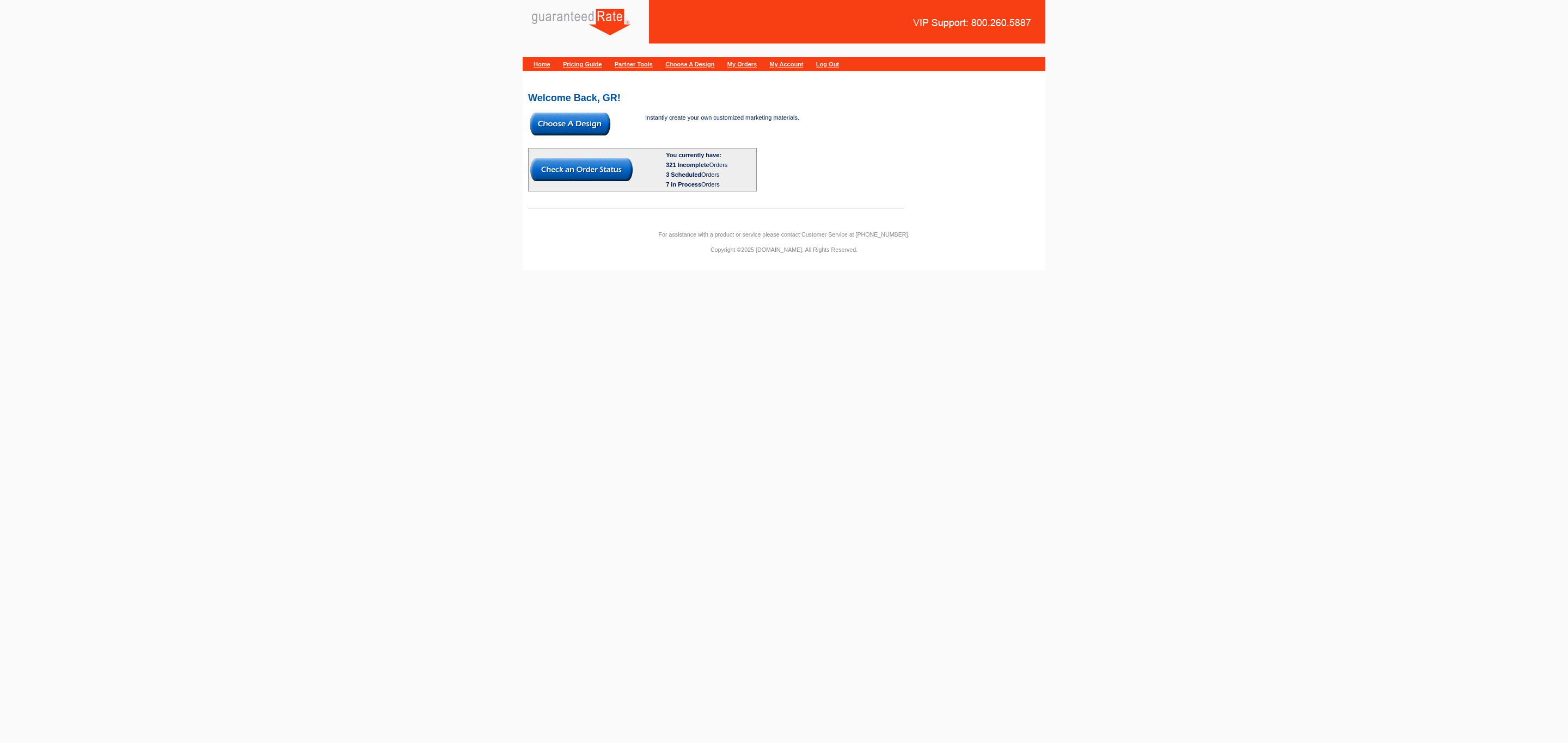
click at [590, 133] on img at bounding box center [570, 124] width 81 height 23
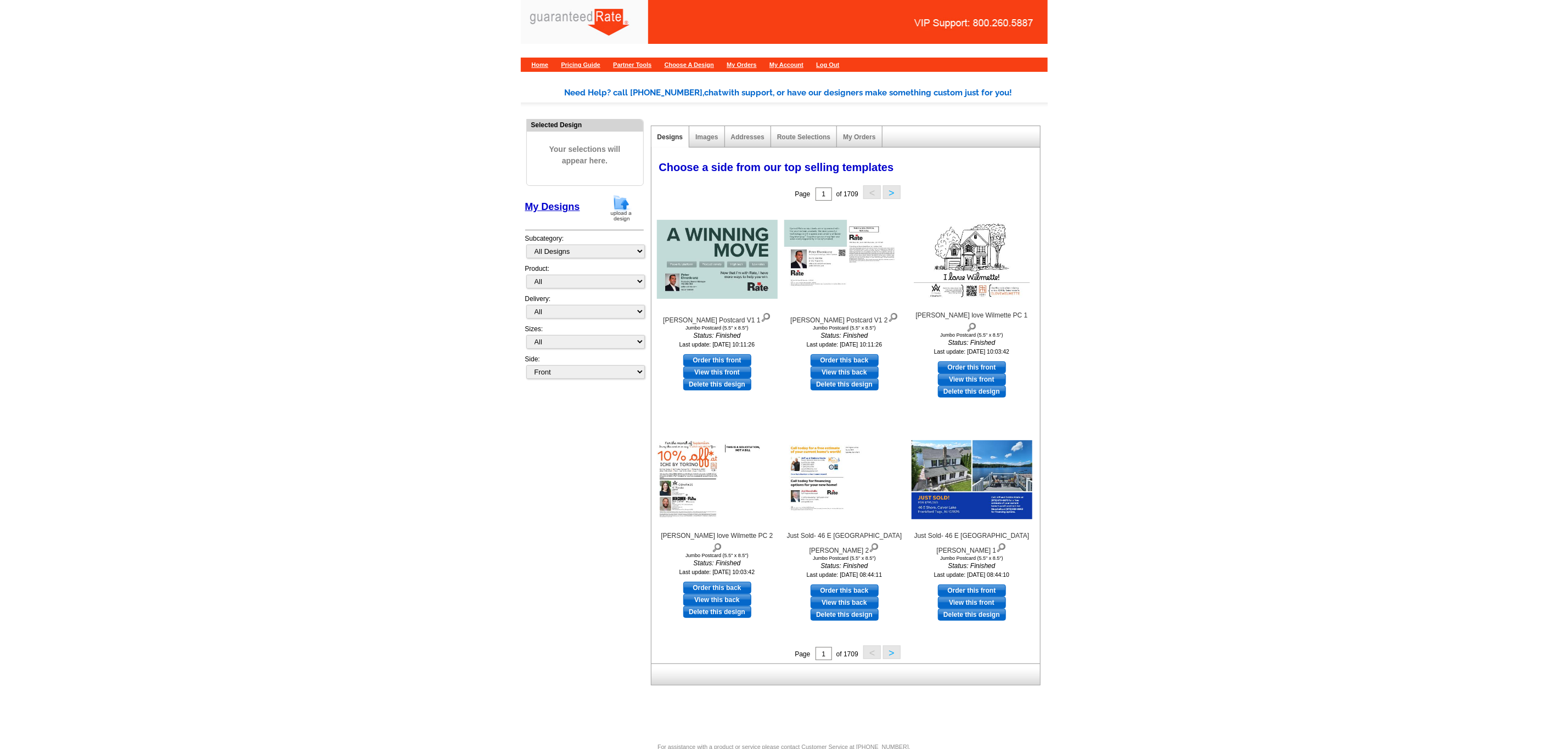
click at [621, 210] on img at bounding box center [621, 208] width 29 height 28
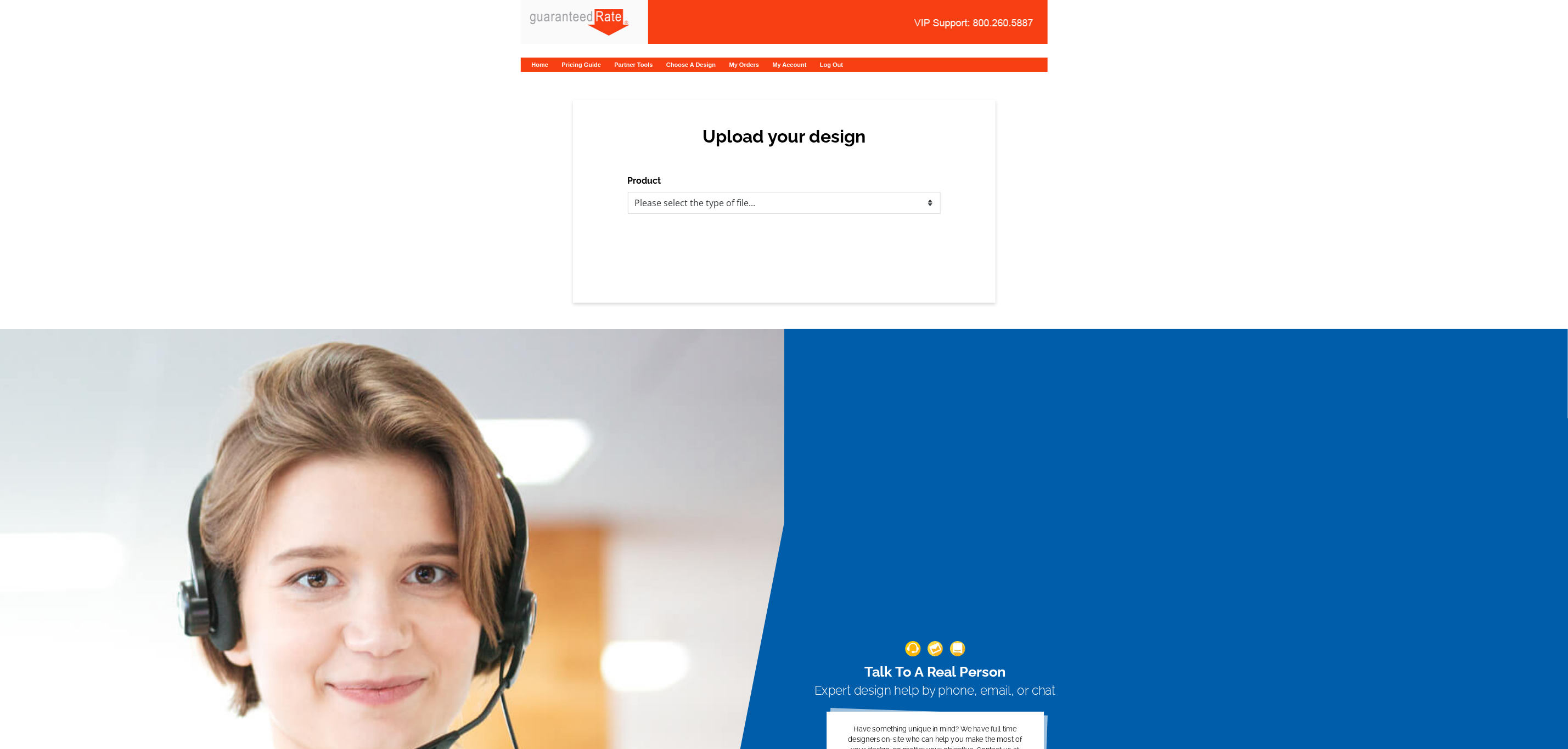
click at [647, 191] on div "Product Please select the type of file... Postcards Calendars Business Cards Le…" at bounding box center [784, 194] width 312 height 40
click at [658, 204] on select "Please select the type of file... Postcards Calendars Business Cards Letters an…" at bounding box center [784, 203] width 312 height 22
select select "3"
click at [628, 192] on select "Please select the type of file... Postcards Calendars Business Cards Letters an…" at bounding box center [784, 203] width 312 height 22
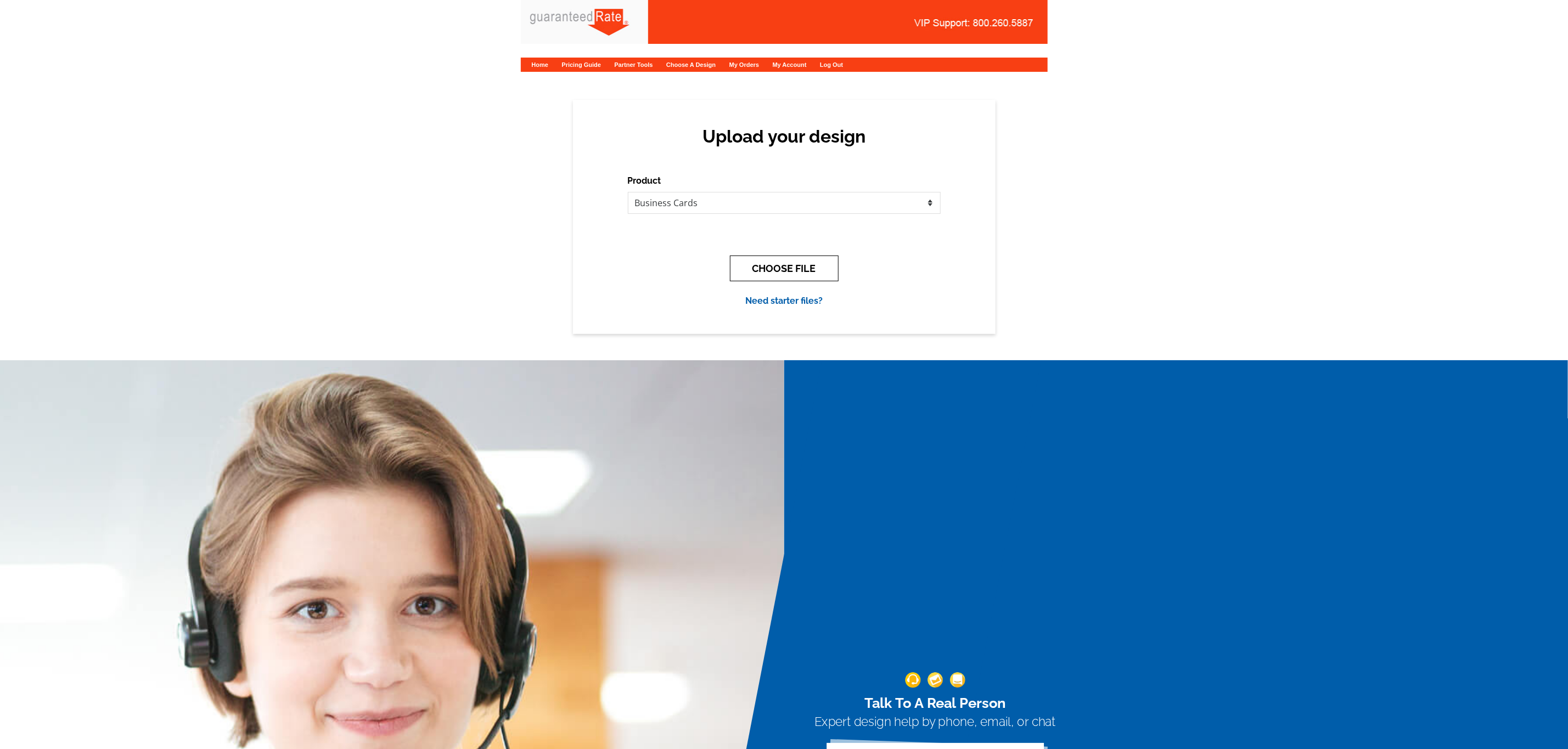
click at [743, 265] on button "CHOOSE FILE" at bounding box center [784, 269] width 108 height 25
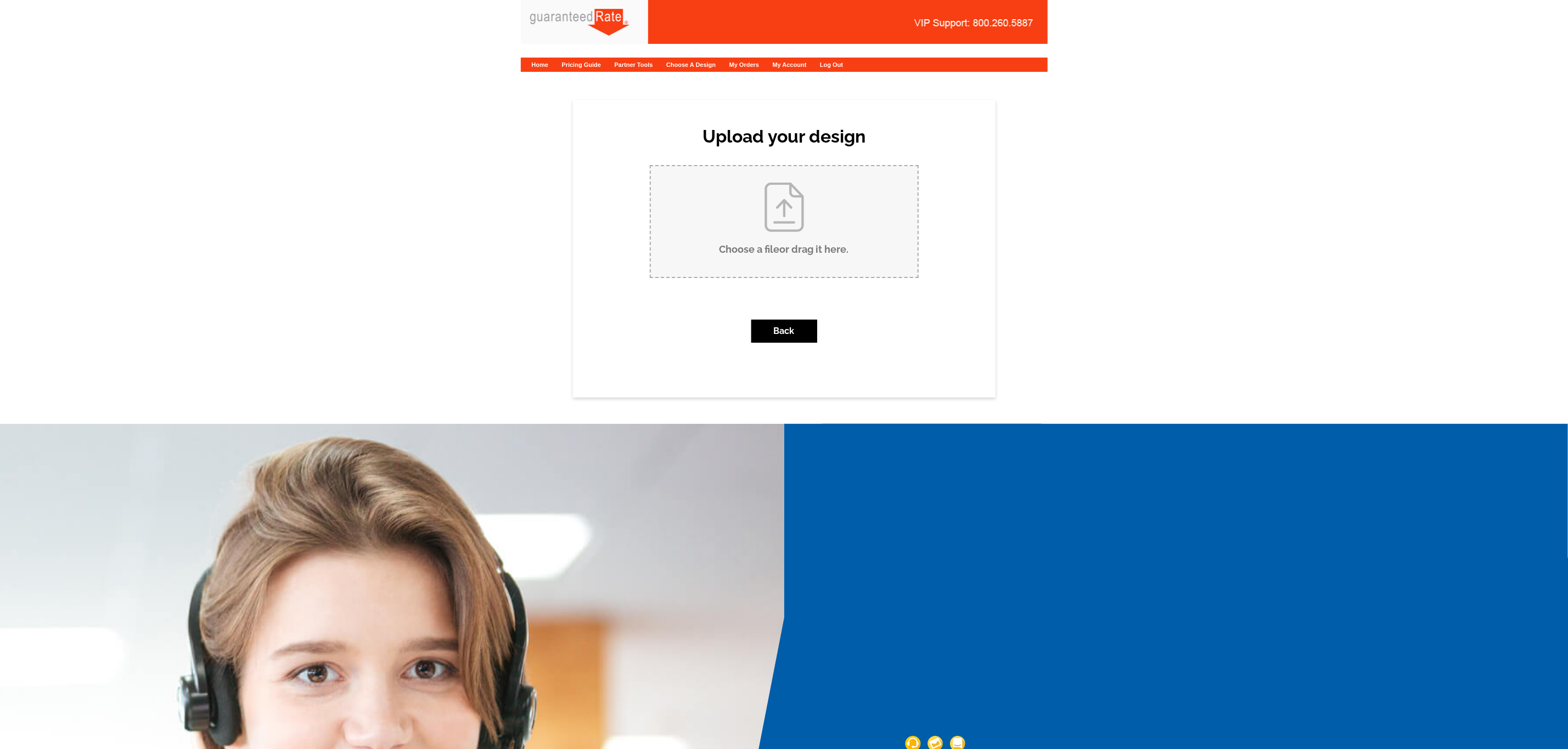
click at [776, 239] on input "Choose a file or drag it here ." at bounding box center [784, 222] width 267 height 111
type input "C:\fakepath\[PERSON_NAME] Business Card V1.pdf"
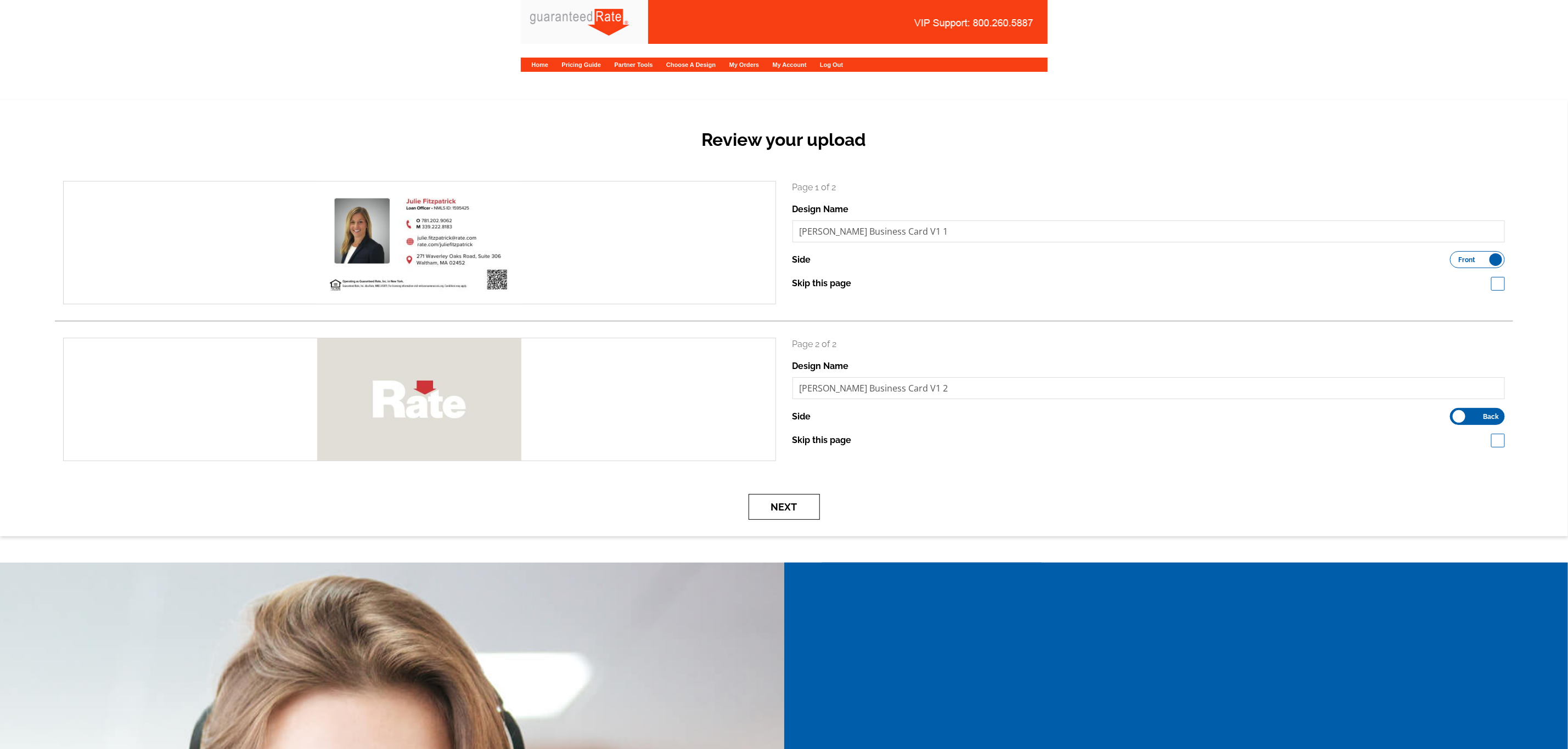
click at [799, 512] on button "Next" at bounding box center [784, 507] width 71 height 25
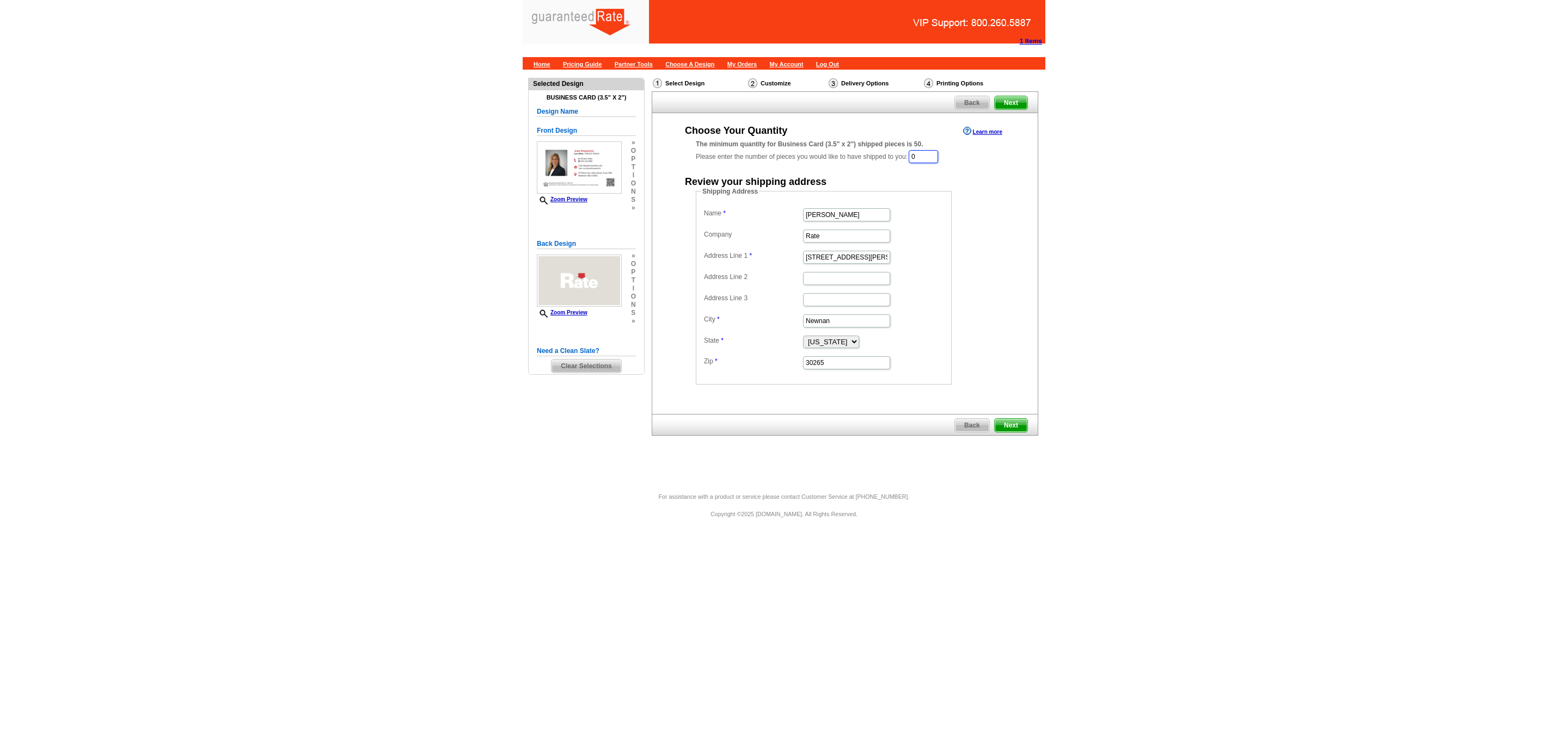
click at [935, 160] on input "0" at bounding box center [923, 157] width 29 height 13
type input "1000"
drag, startPoint x: 881, startPoint y: 211, endPoint x: 785, endPoint y: 228, distance: 97.5
click at [785, 228] on dl "Name Marisa Jarkezian Company Rate Address Line 1 34 Blake Ridge Address Line 2…" at bounding box center [824, 289] width 245 height 165
type input "[PERSON_NAME]"
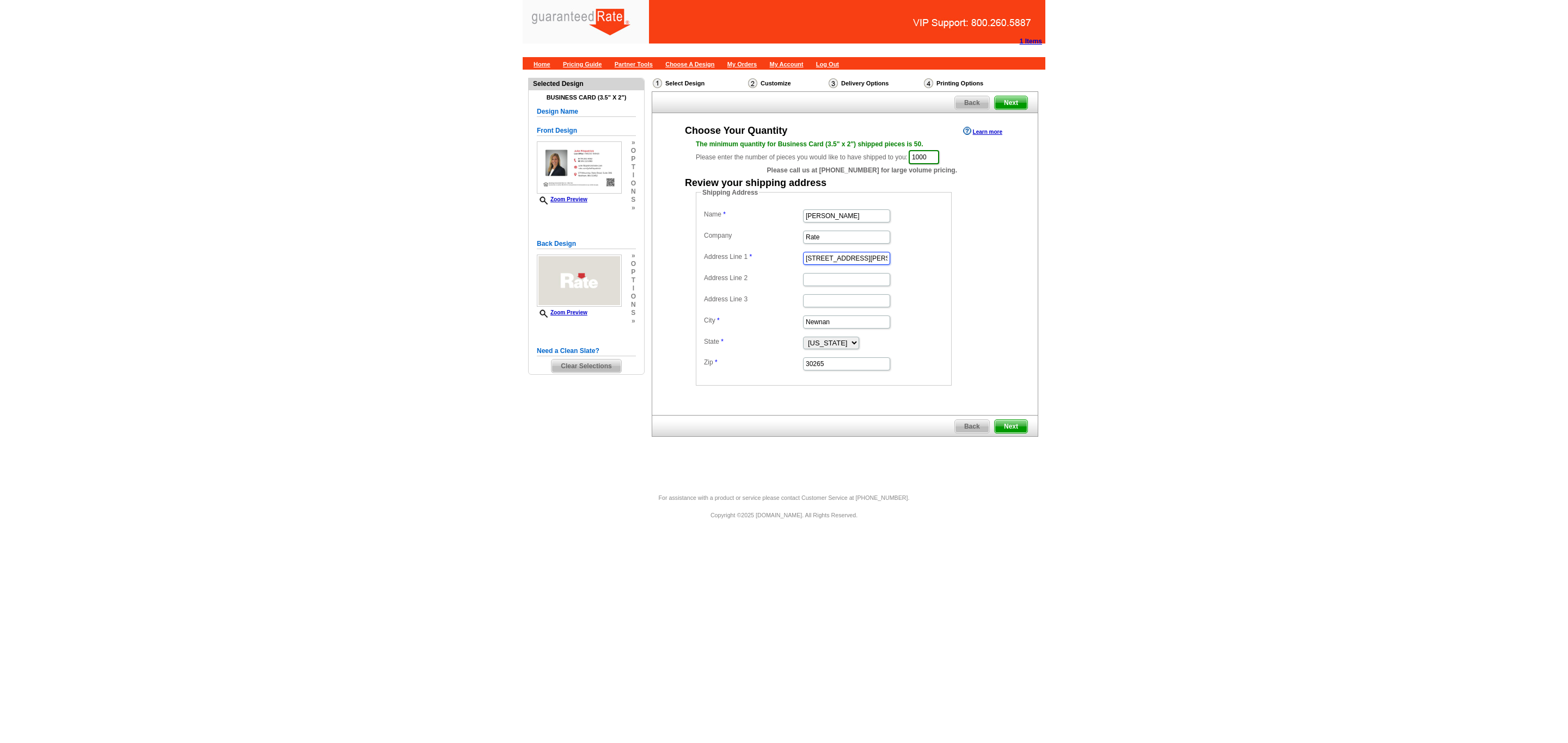
drag, startPoint x: 867, startPoint y: 258, endPoint x: 651, endPoint y: 292, distance: 218.7
click at [652, 292] on div "Choose Your Quantity Learn more The minimum quantity for Business Card (3.5" x …" at bounding box center [844, 264] width 387 height 302
type input "[STREET_ADDRESS]"
drag, startPoint x: 849, startPoint y: 325, endPoint x: 705, endPoint y: 336, distance: 144.4
click at [705, 336] on dl "Name Julie Fitzpatrick Company Rate Address Line 1 66 Brightwood Rd Address Lin…" at bounding box center [824, 289] width 245 height 165
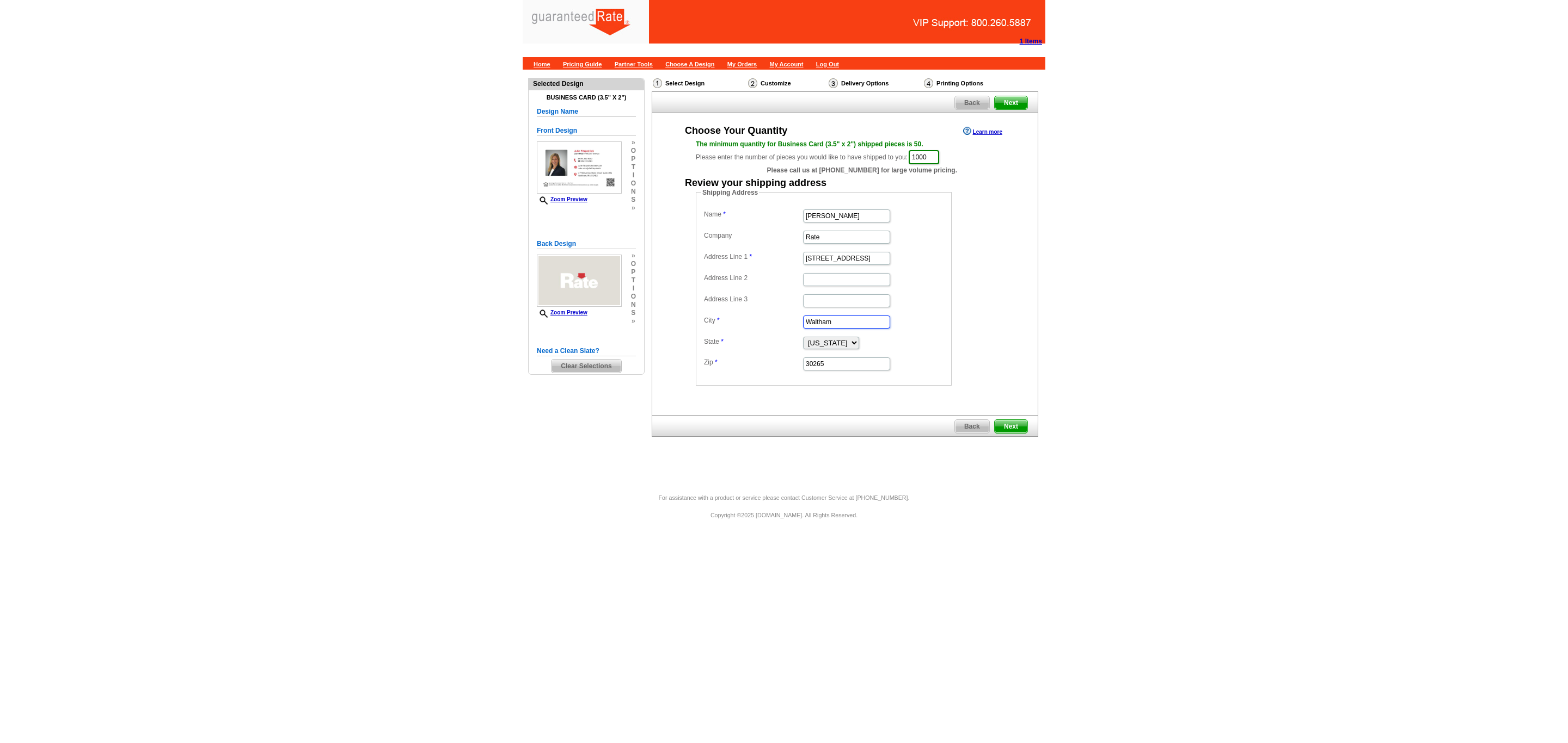
type input "Waltham"
select select "MA"
click at [822, 364] on input "30265" at bounding box center [846, 364] width 87 height 13
click at [854, 371] on input "30265" at bounding box center [846, 364] width 87 height 13
type input "3"
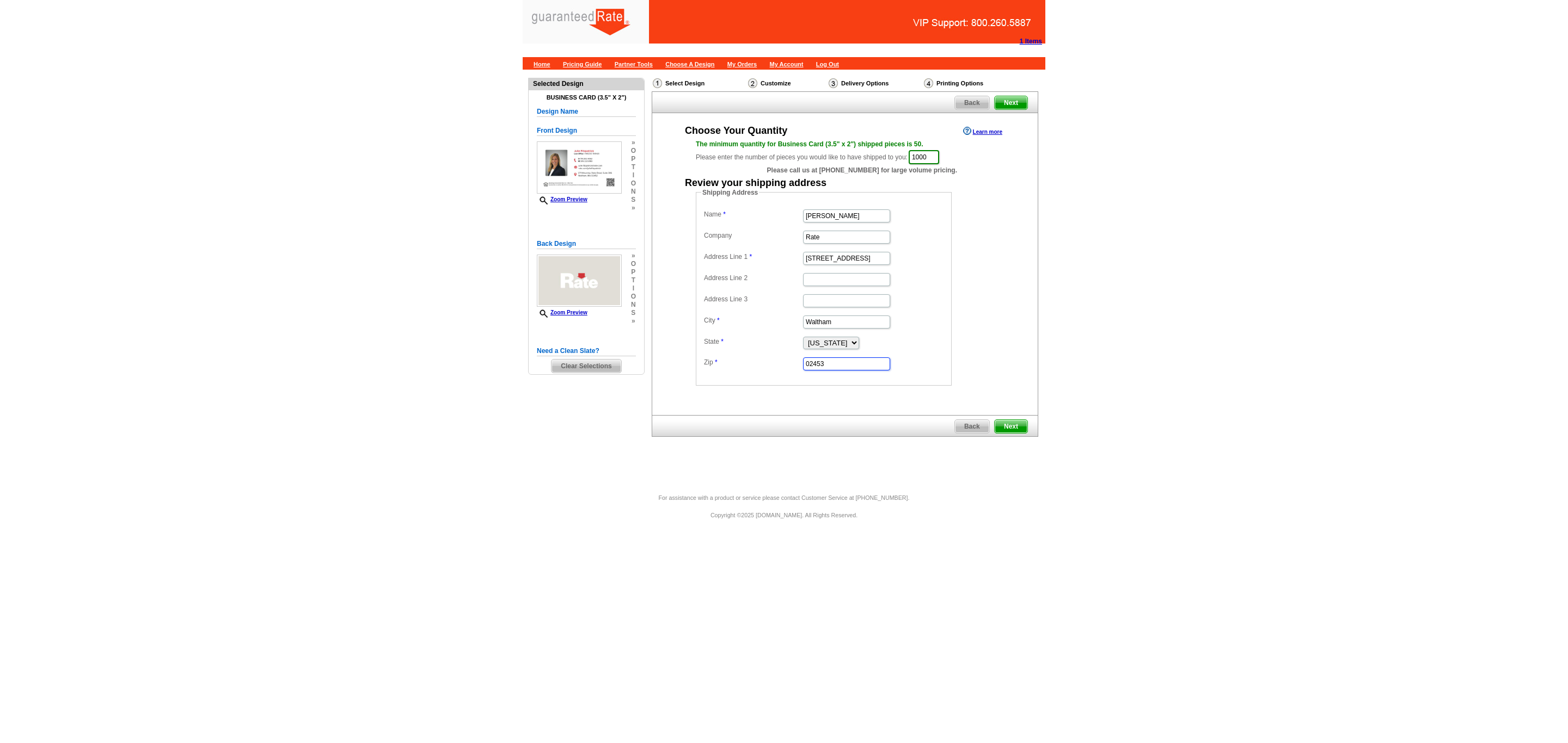
type input "02453"
click at [967, 305] on dd "Shipping Address Name Julie Fitzpatrick Company Rate Address Line 1 66 Brightwo…" at bounding box center [841, 287] width 289 height 198
click at [998, 430] on span "Next" at bounding box center [1011, 426] width 32 height 13
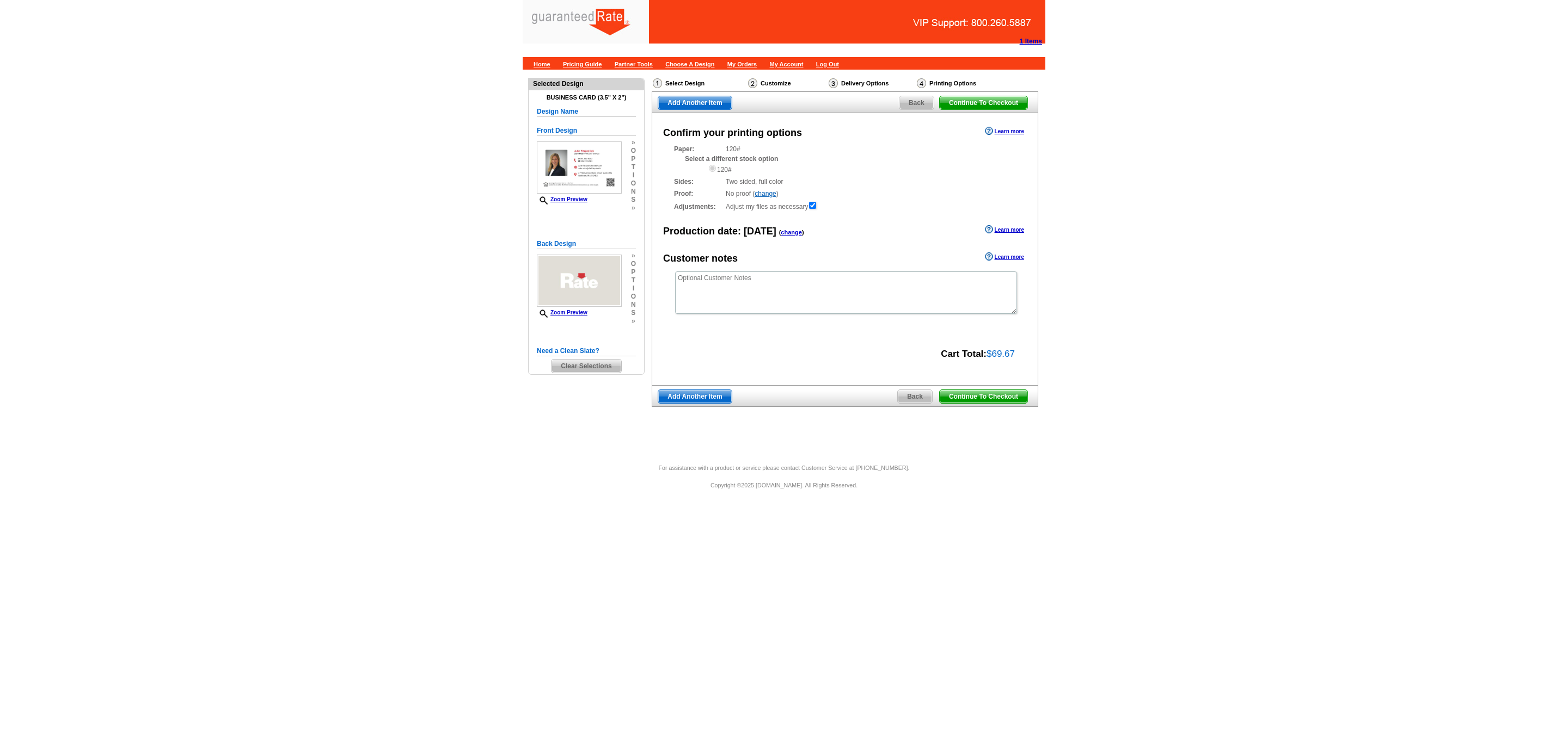
click at [993, 392] on span "Continue To Checkout" at bounding box center [983, 397] width 88 height 13
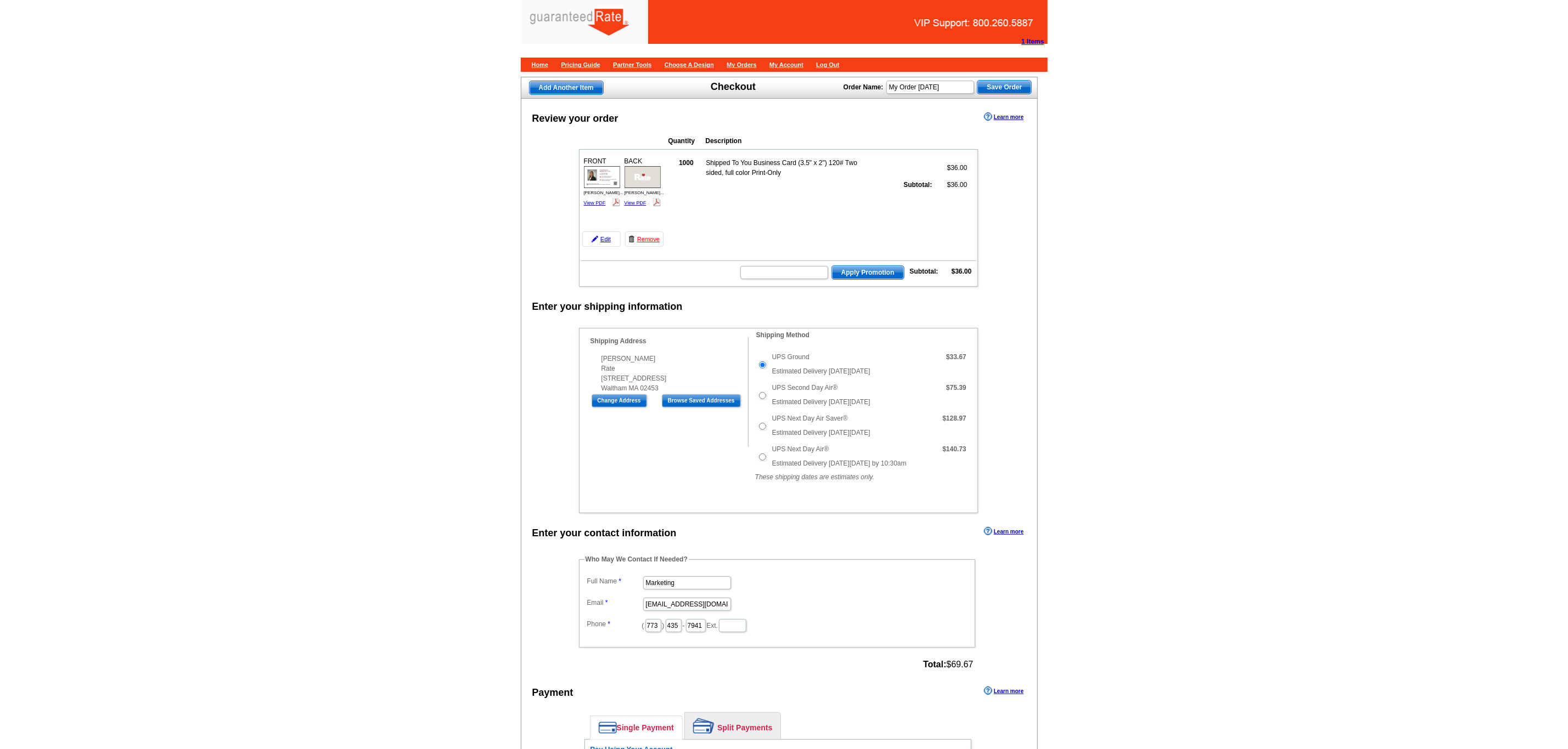
scroll to position [53, 0]
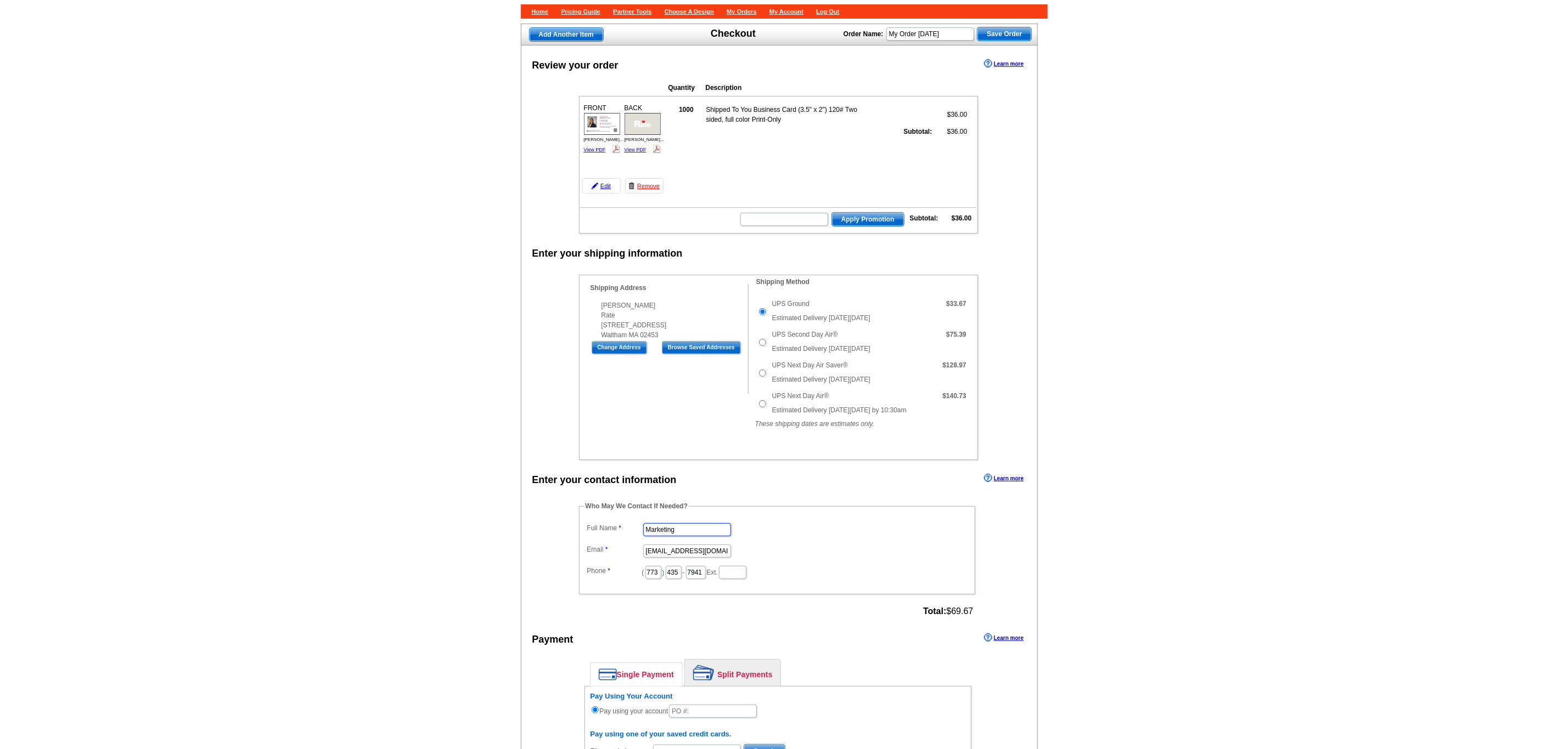
click at [689, 524] on input "Marketing" at bounding box center [687, 530] width 88 height 14
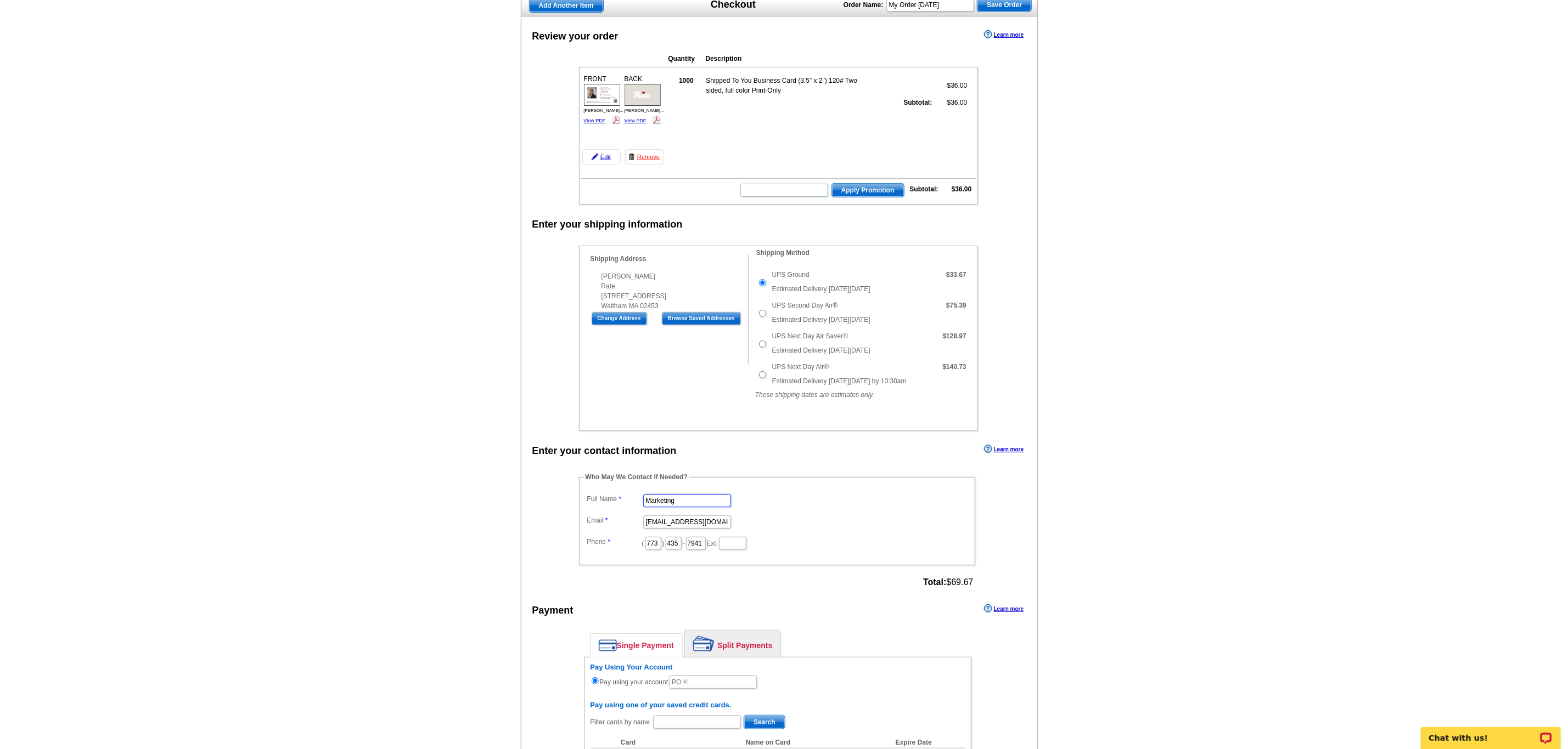
drag, startPoint x: 697, startPoint y: 515, endPoint x: 545, endPoint y: 512, distance: 152.0
type input "[PERSON_NAME]"
type input "[PERSON_NAME][EMAIL_ADDRESS][PERSON_NAME][DOMAIN_NAME]"
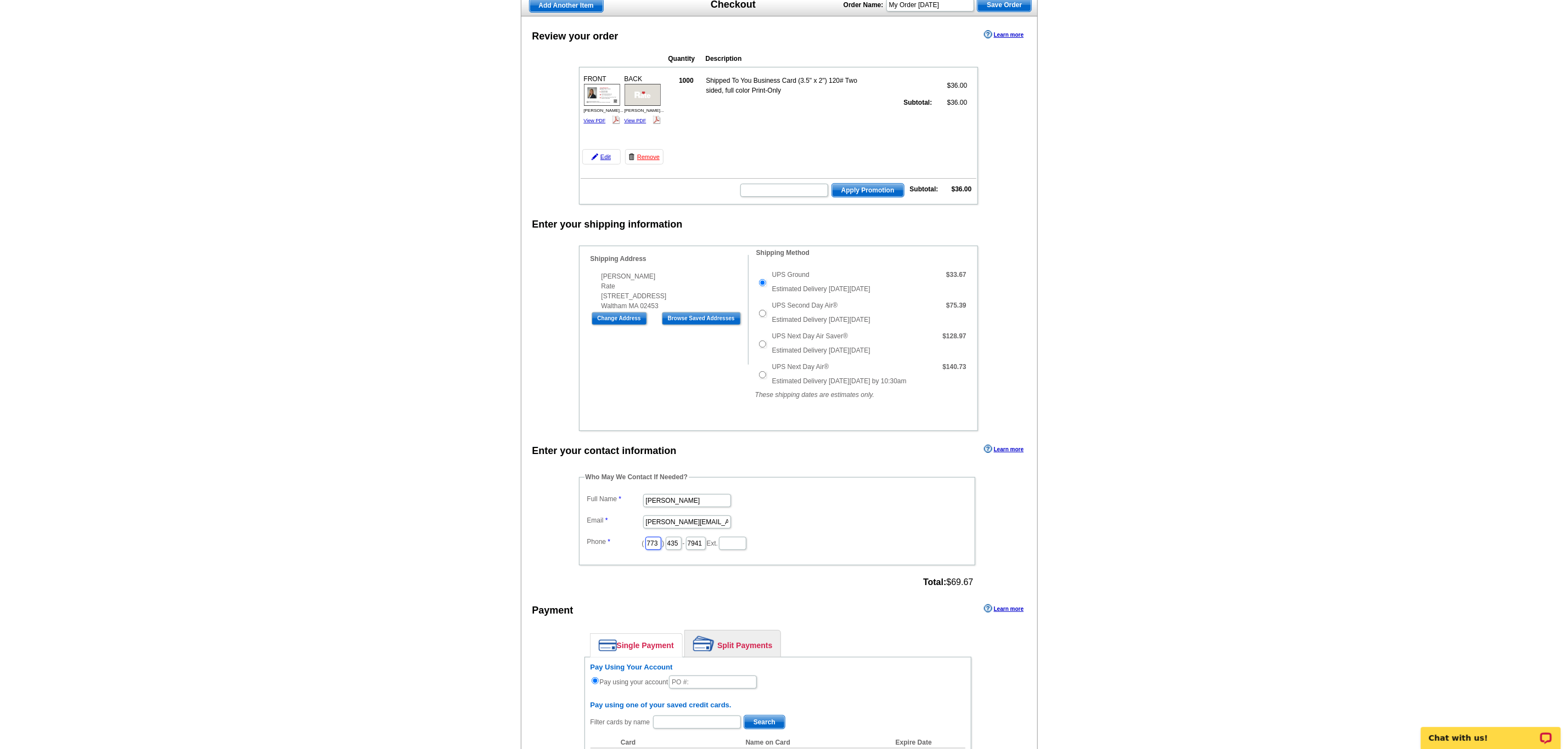
click at [661, 550] on input "773" at bounding box center [654, 543] width 16 height 14
type input "7"
type input "312"
type input "509"
type input "4245"
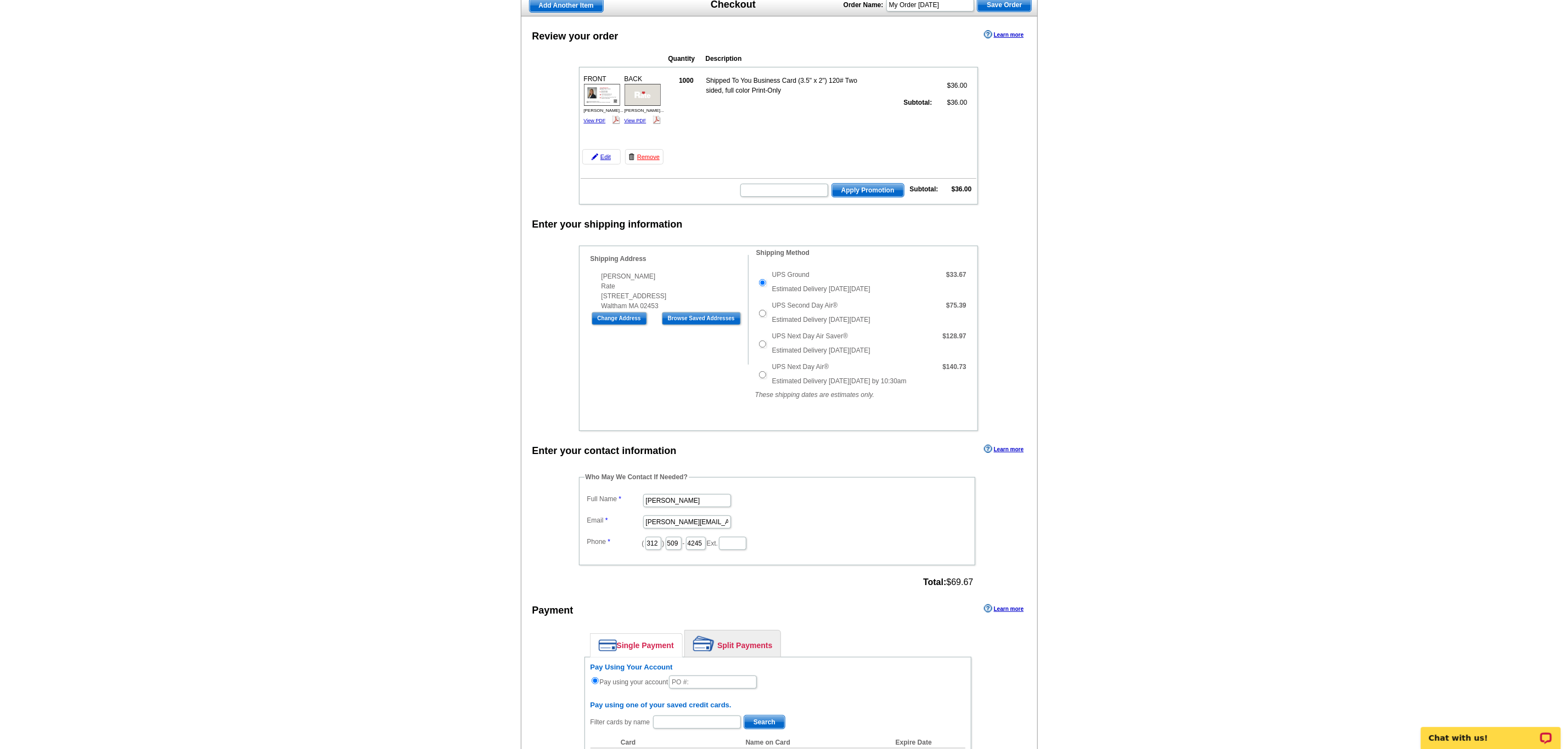
click at [1188, 500] on main "Add Another Item Checkout Order Name: My Order [DATE] Save Order Review your or…" at bounding box center [784, 570] width 1568 height 1164
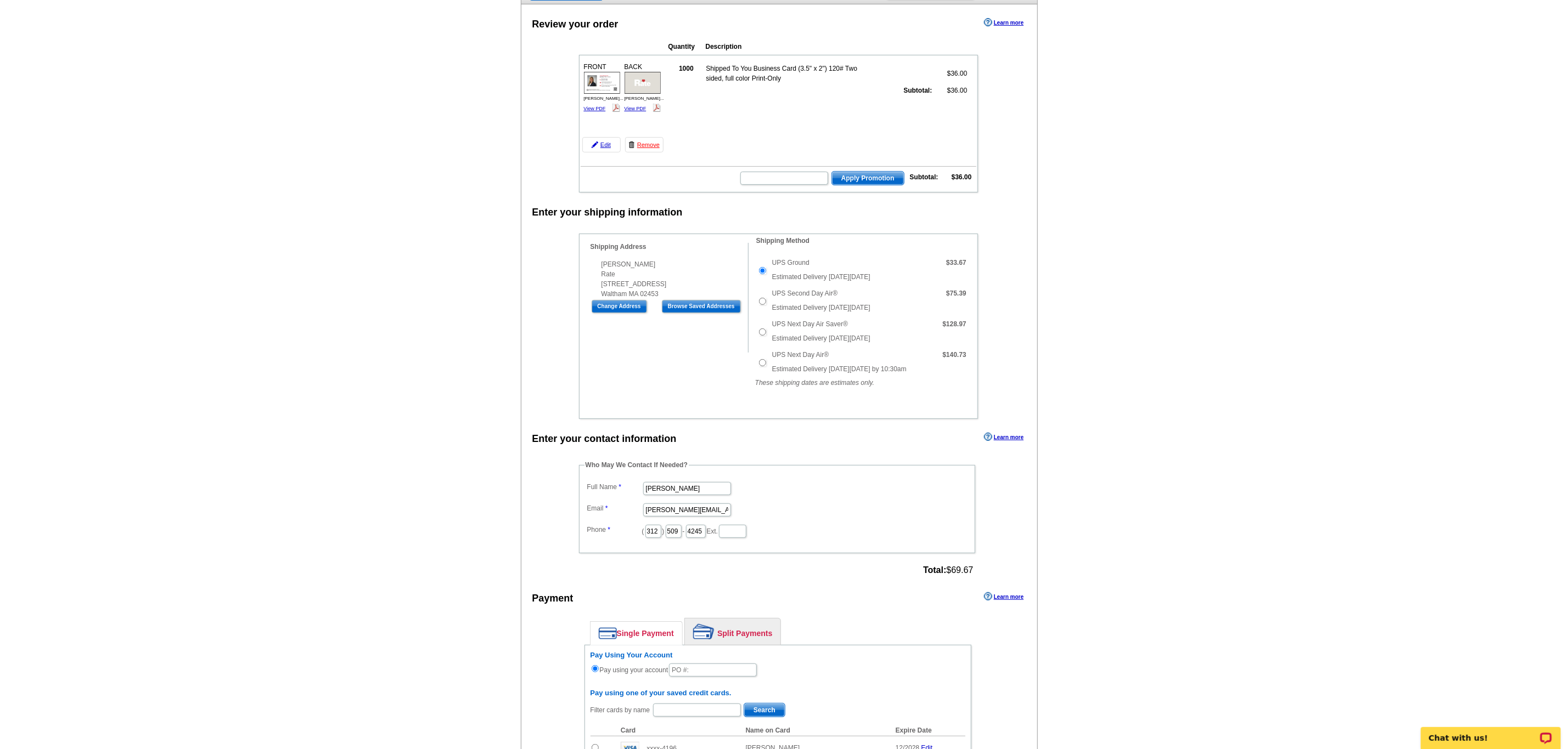
scroll to position [329, 0]
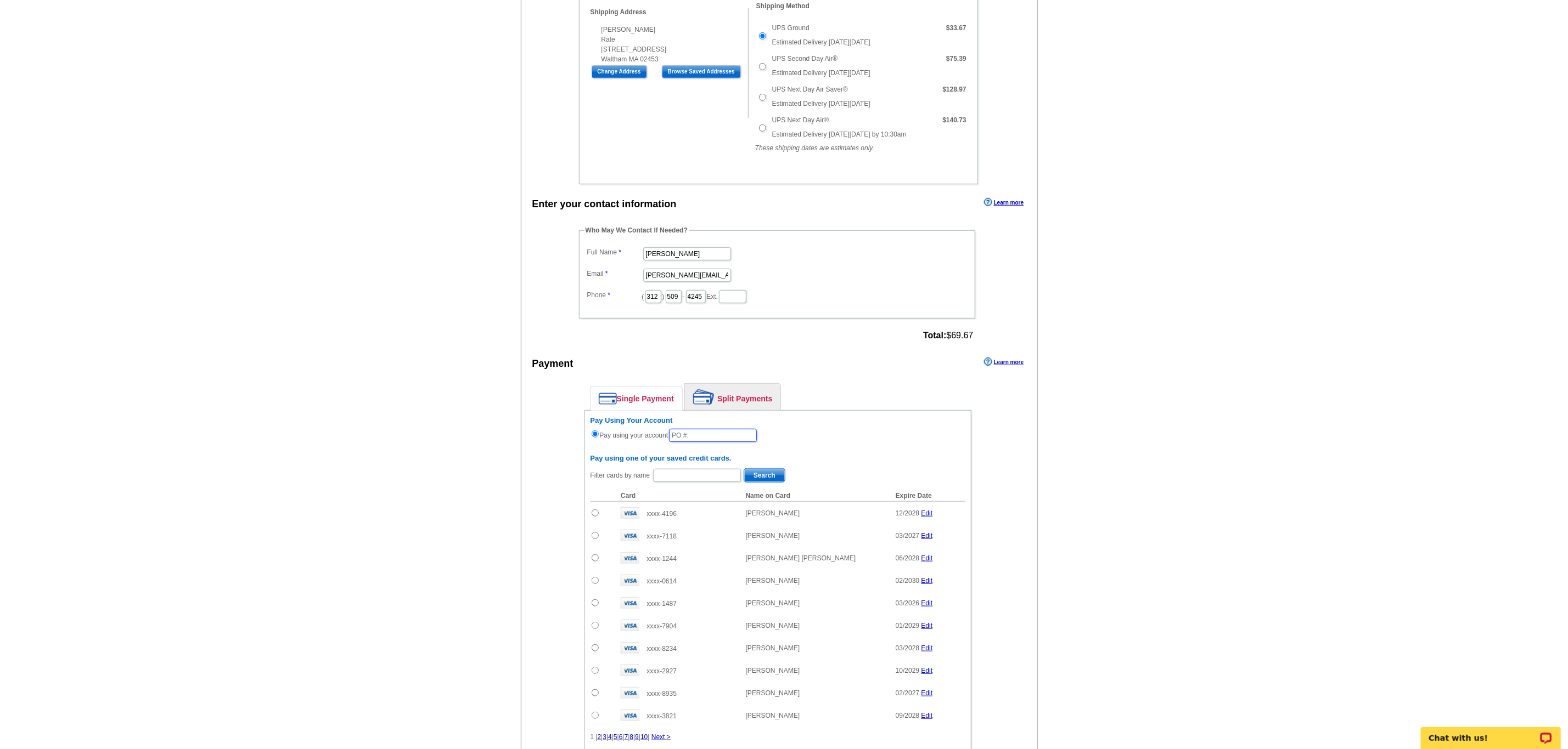
click at [694, 442] on input "text" at bounding box center [713, 435] width 88 height 14
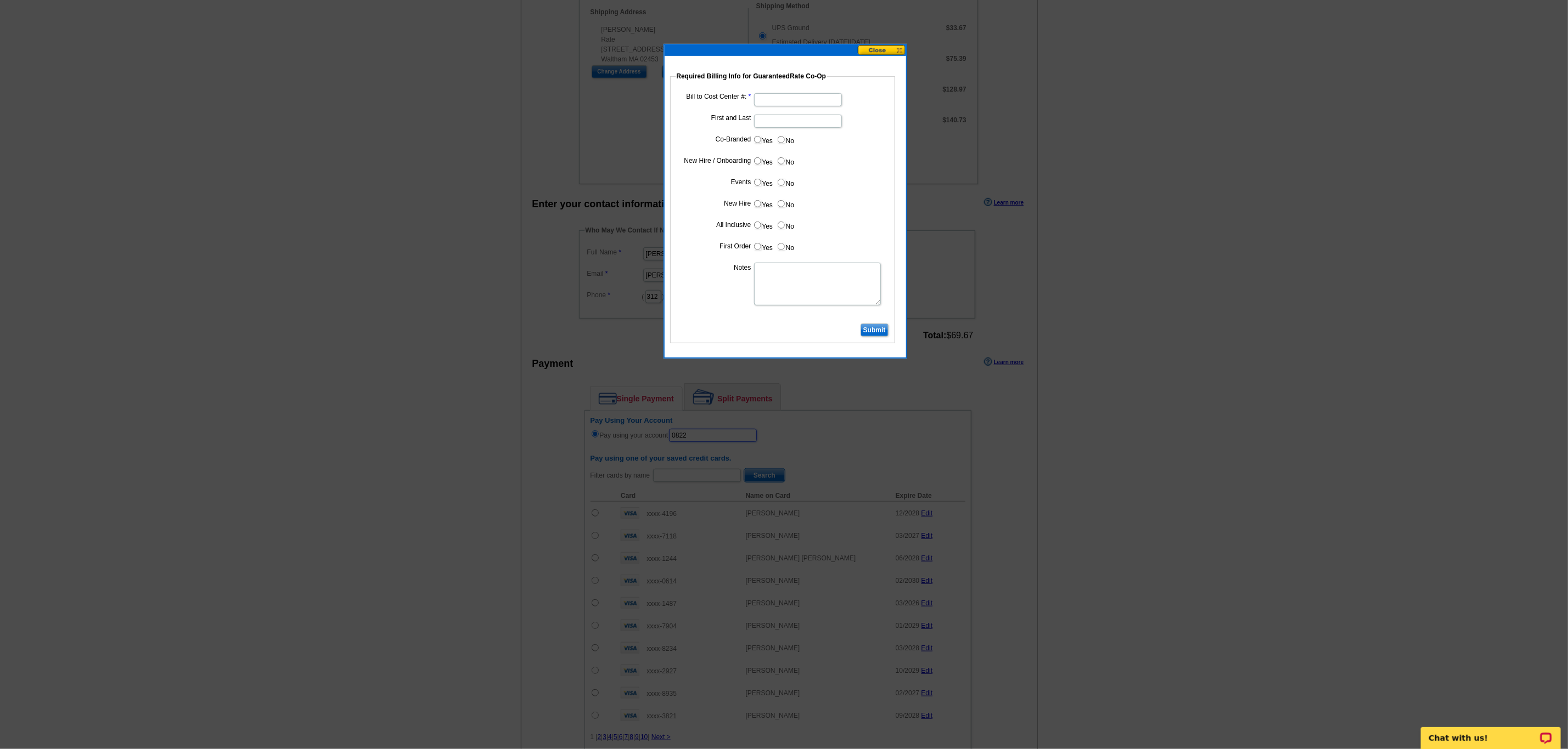
click at [886, 47] on button at bounding box center [882, 49] width 49 height 10
type input "08222025_DZ_1220"
click at [769, 101] on input "Bill to Cost Center #:" at bounding box center [798, 100] width 88 height 14
type input "1056"
click at [778, 124] on input "First and Last" at bounding box center [798, 121] width 88 height 14
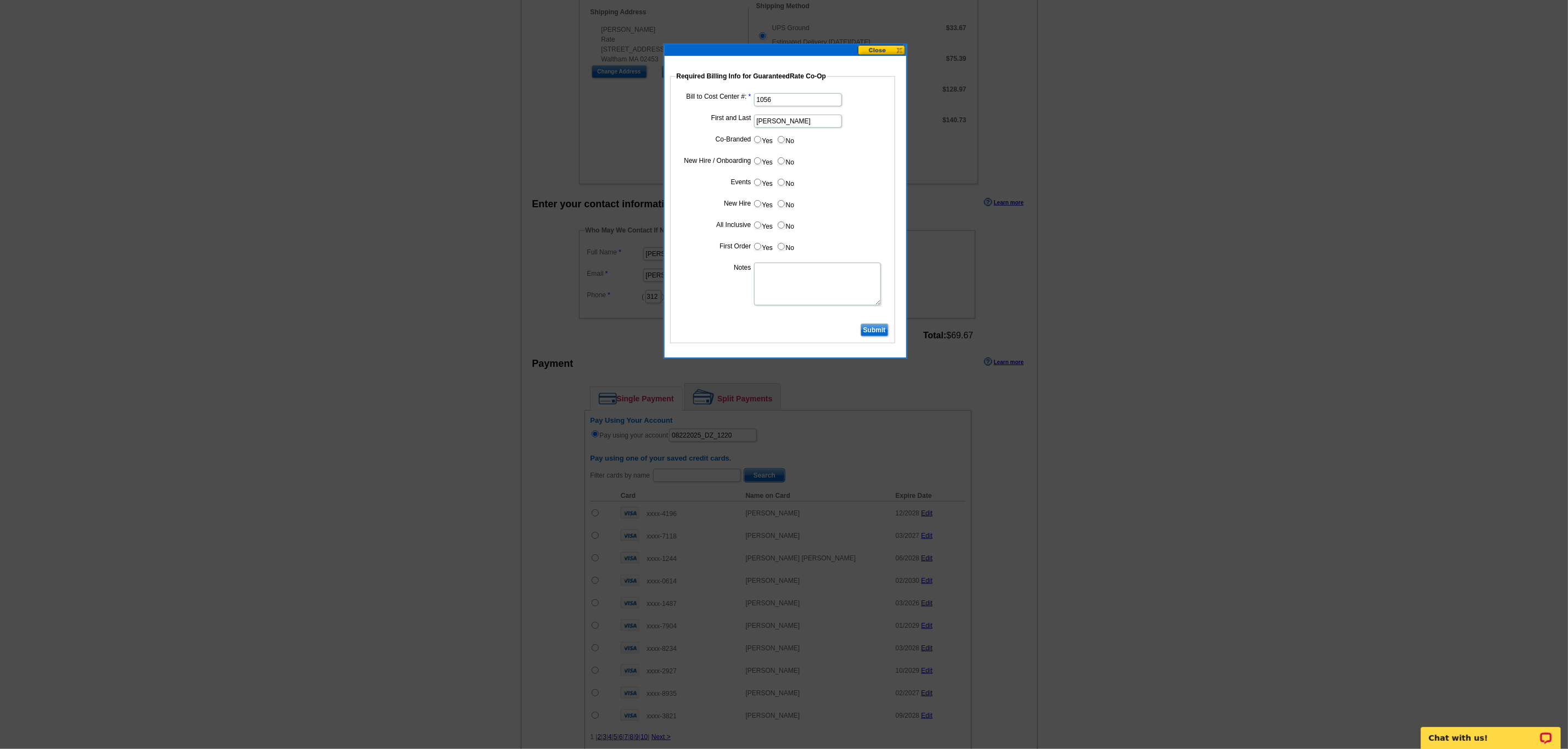
type input "[PERSON_NAME]"
click at [780, 140] on input "No" at bounding box center [781, 139] width 7 height 7
radio input "true"
click at [759, 162] on input "Yes" at bounding box center [757, 161] width 7 height 7
radio input "true"
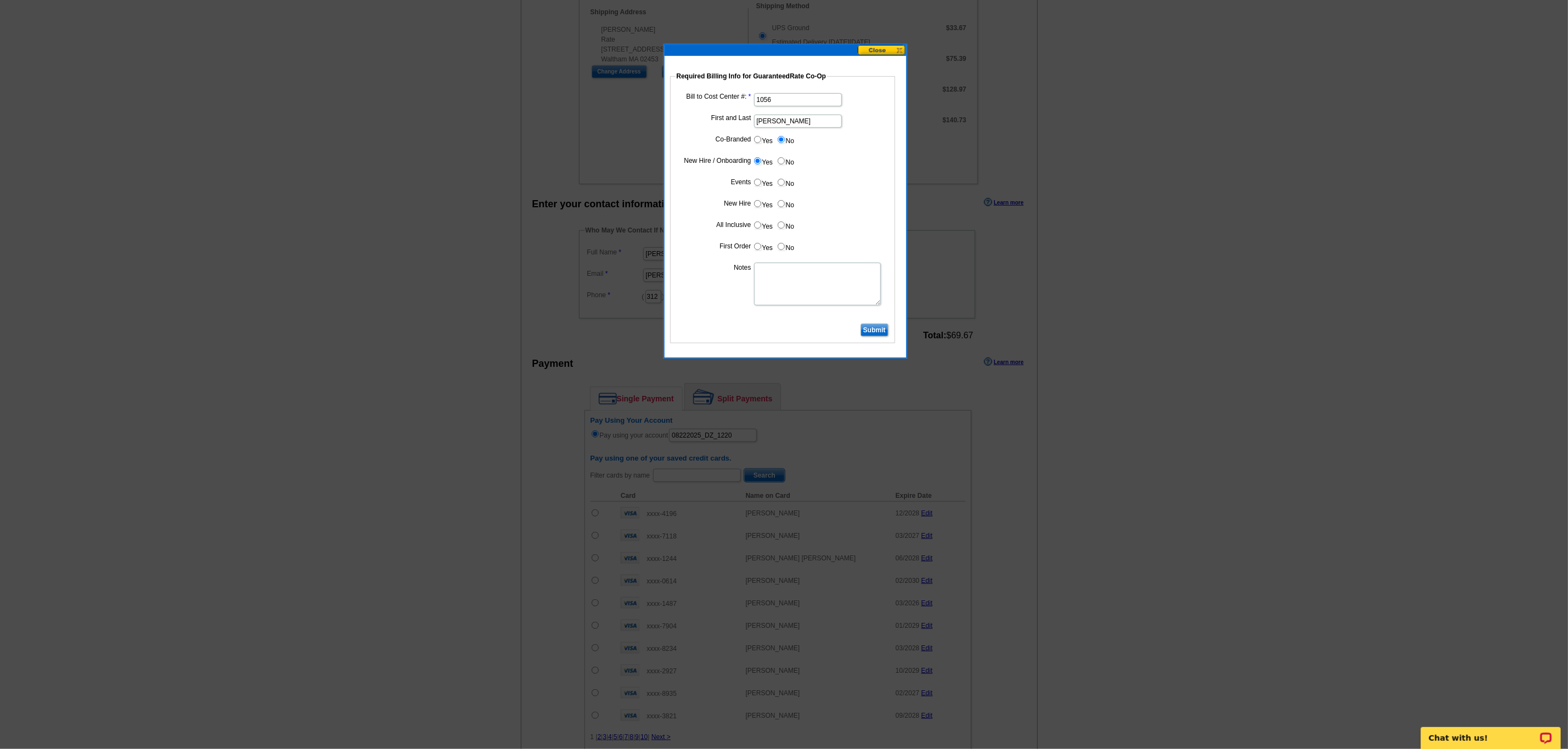
click at [780, 182] on input "No" at bounding box center [781, 182] width 7 height 7
radio input "true"
click at [760, 206] on input "Yes" at bounding box center [757, 203] width 7 height 7
radio input "true"
click at [756, 224] on input "Yes" at bounding box center [757, 225] width 7 height 7
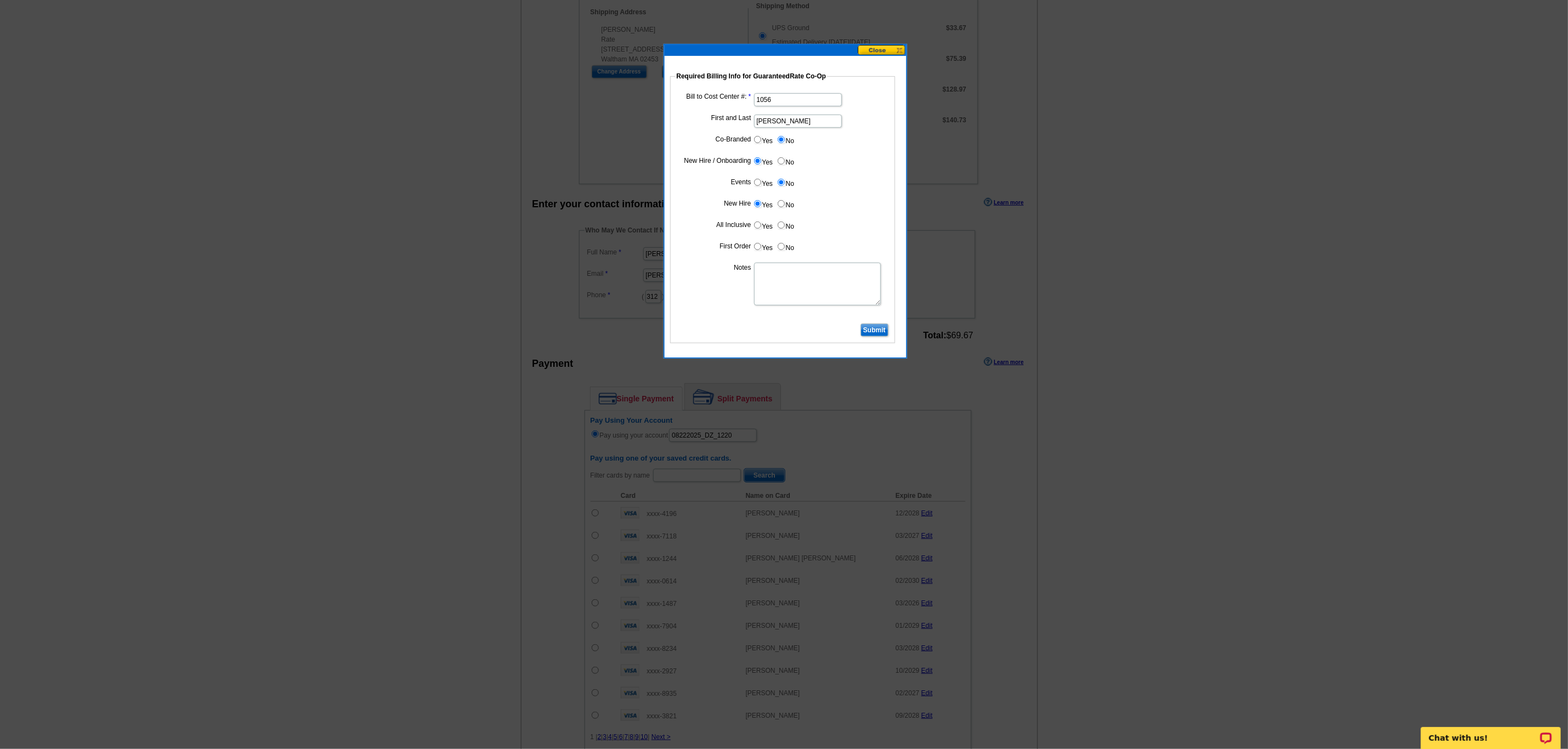
radio input "true"
click at [756, 250] on input "Yes" at bounding box center [757, 246] width 7 height 7
radio input "true"
click at [771, 270] on textarea "Notes" at bounding box center [817, 284] width 127 height 43
type textarea "CC: 1056"
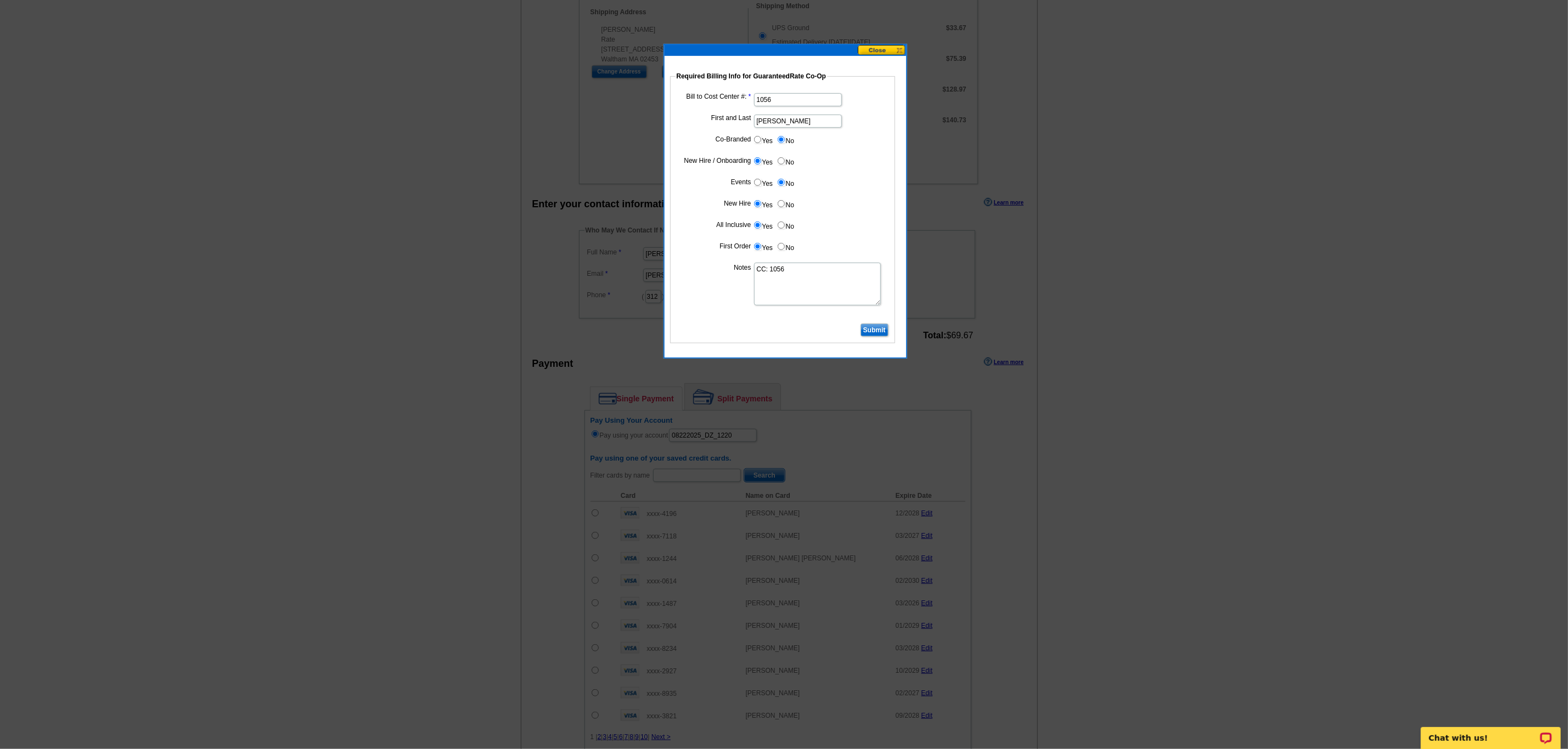
click at [869, 331] on input "Submit" at bounding box center [874, 330] width 28 height 14
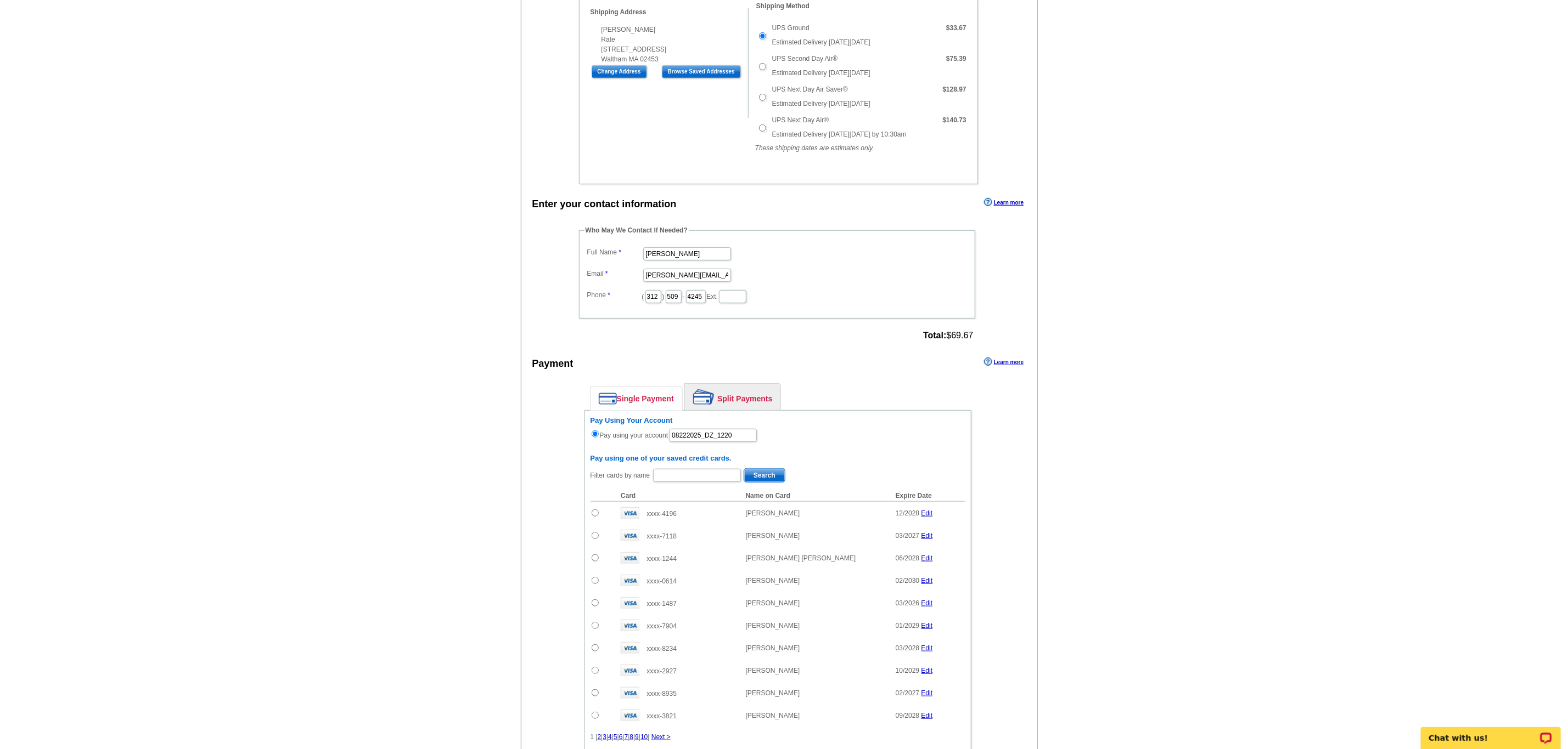
scroll to position [556, 0]
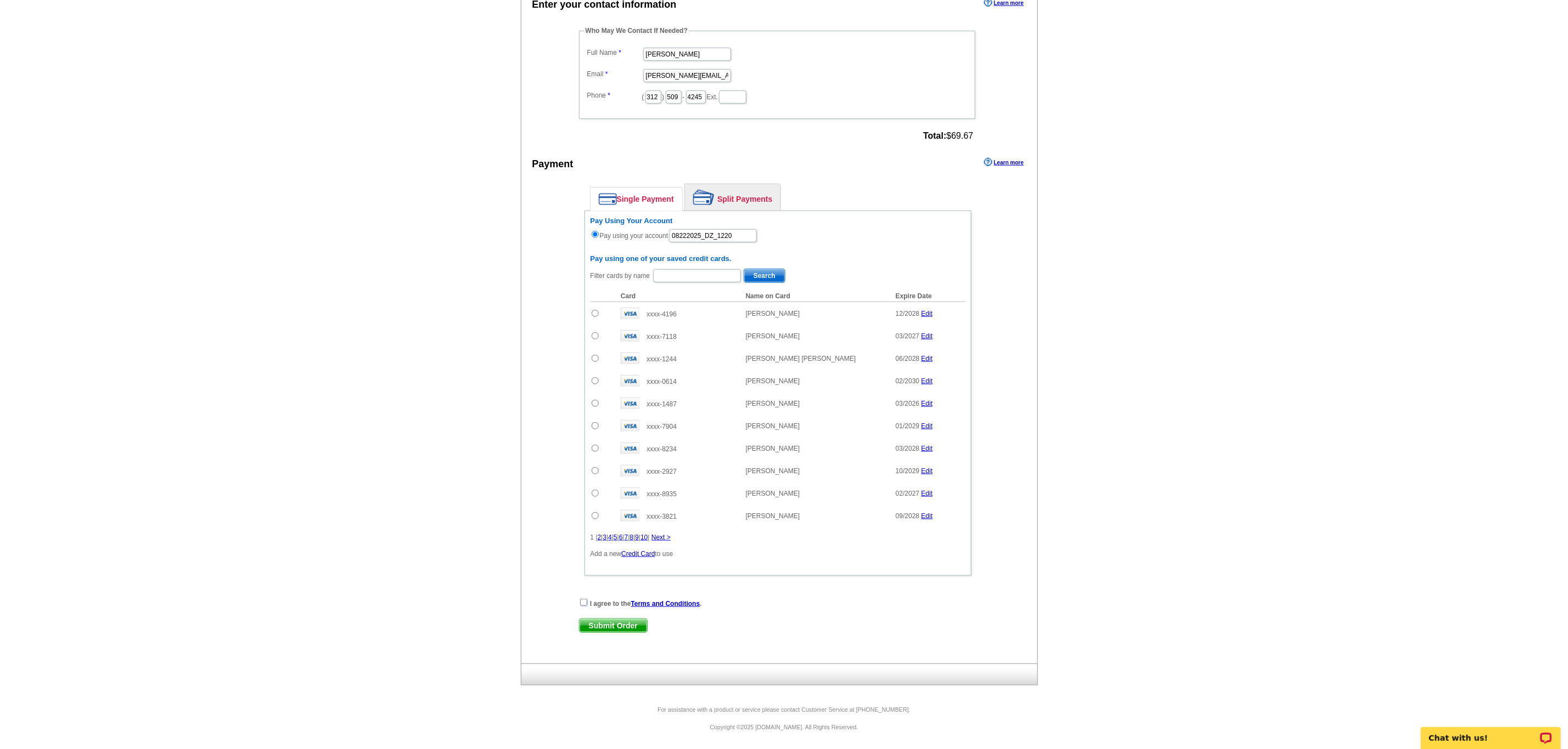
click at [586, 599] on input "checkbox" at bounding box center [584, 602] width 7 height 7
checkbox input "true"
click at [599, 615] on div "I agree to the Terms and Conditions . Submit Order Submit Order" at bounding box center [777, 620] width 398 height 45
click at [591, 631] on span "Submit Order" at bounding box center [613, 625] width 68 height 14
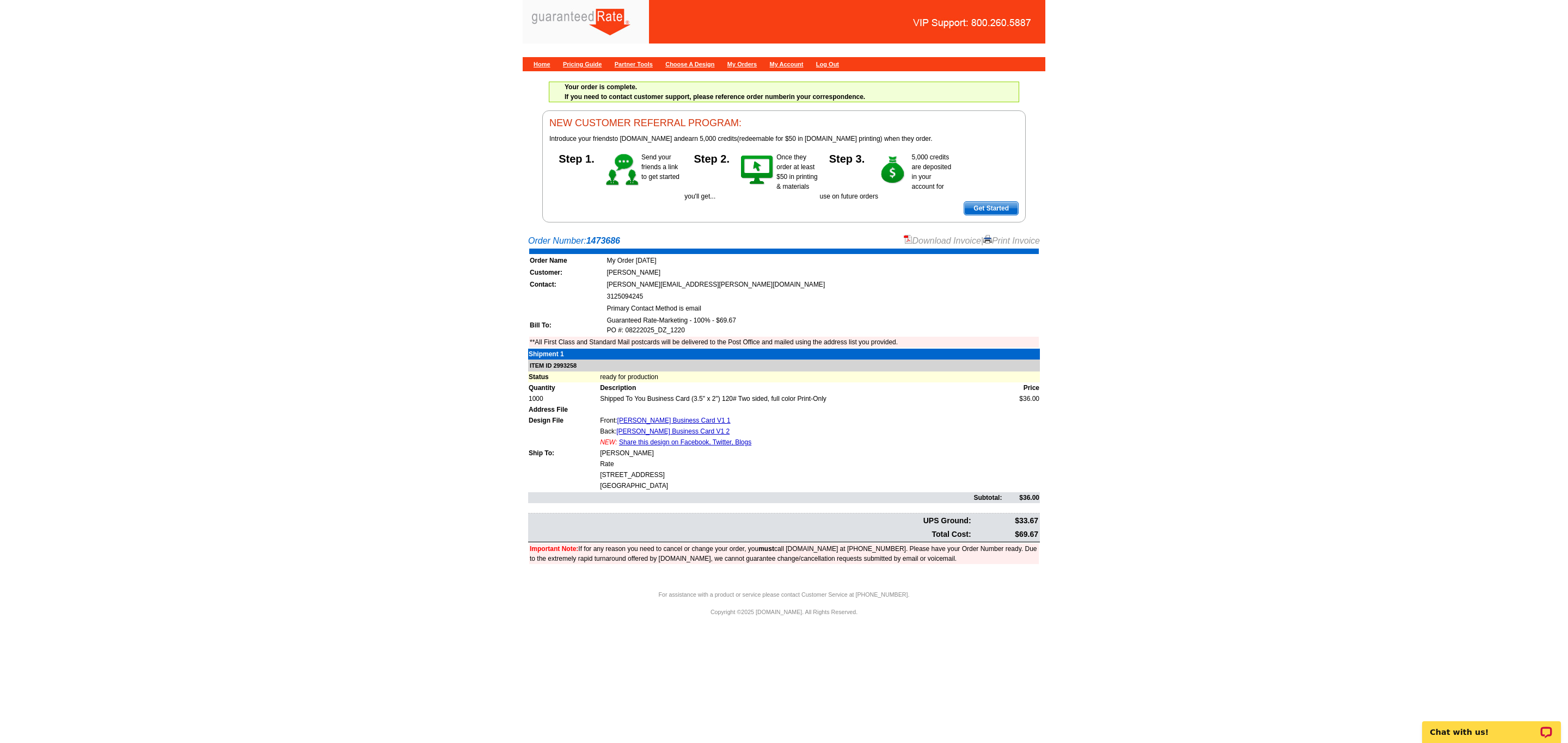
click at [935, 239] on link "Download Invoice" at bounding box center [943, 241] width 77 height 9
